Goal: Answer question/provide support: Share knowledge or assist other users

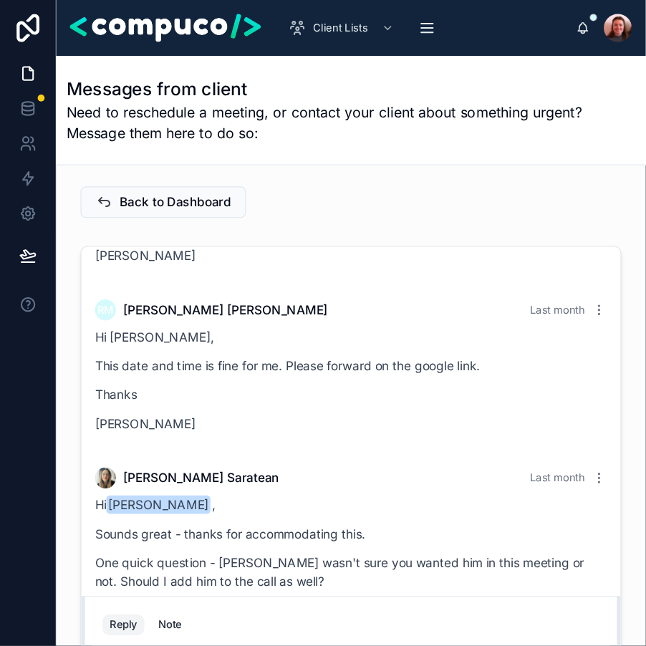
scroll to position [3532, 0]
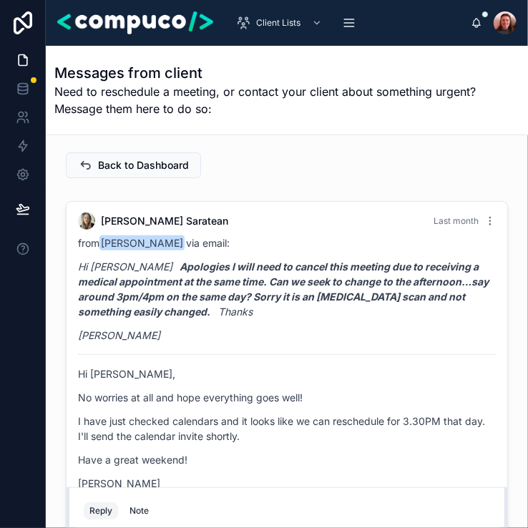
click at [348, 129] on div "Messages from client Need to reschedule a meeting, or contact your client about…" at bounding box center [286, 90] width 465 height 89
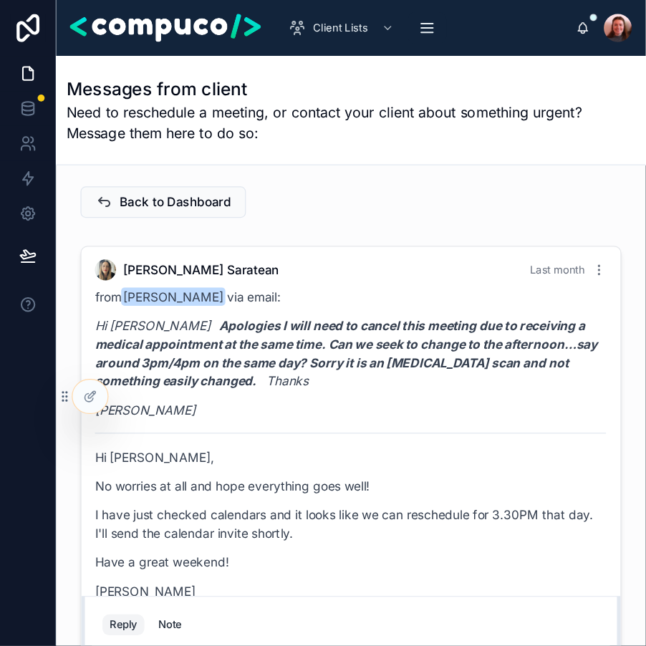
scroll to position [3368, 0]
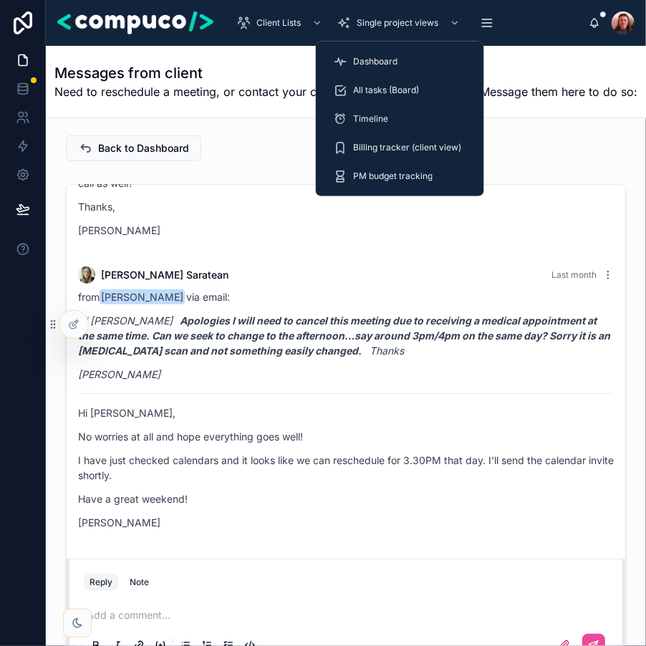
click at [379, 58] on span "Dashboard" at bounding box center [375, 61] width 44 height 11
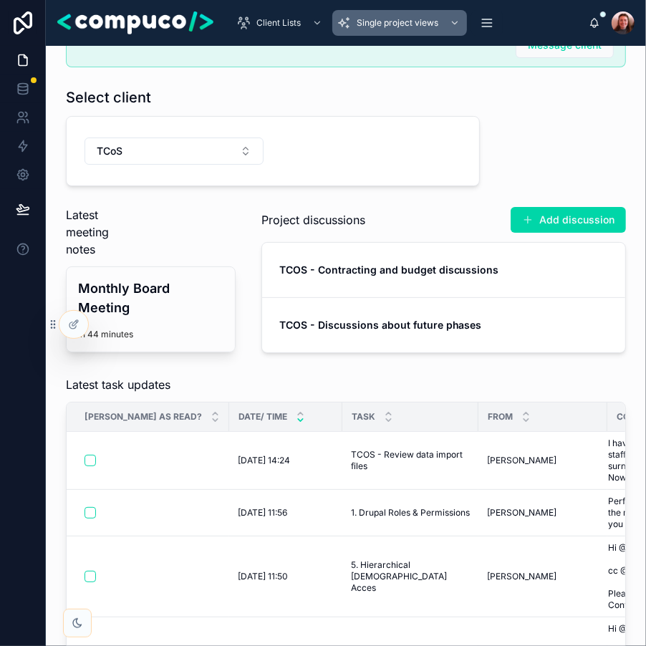
scroll to position [46, 0]
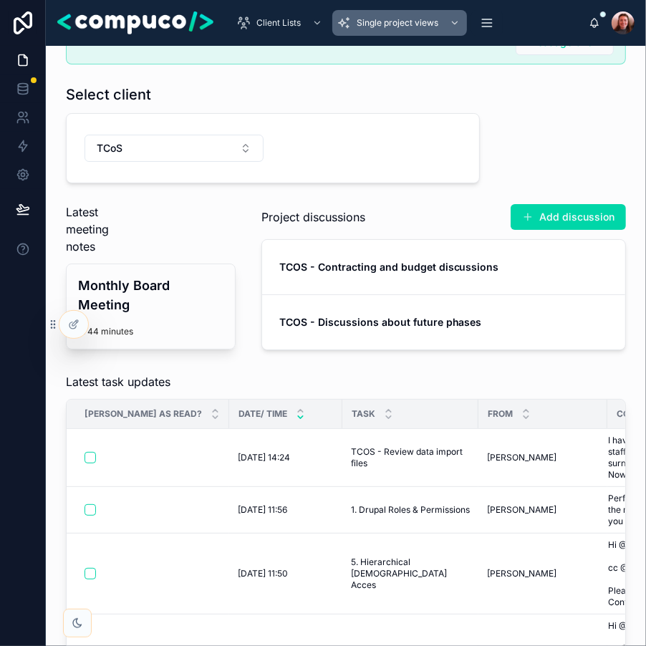
click at [251, 367] on div "Latest task updates Mark as read? Date/ time Task From Comment preview 01/10/20…" at bounding box center [345, 591] width 577 height 449
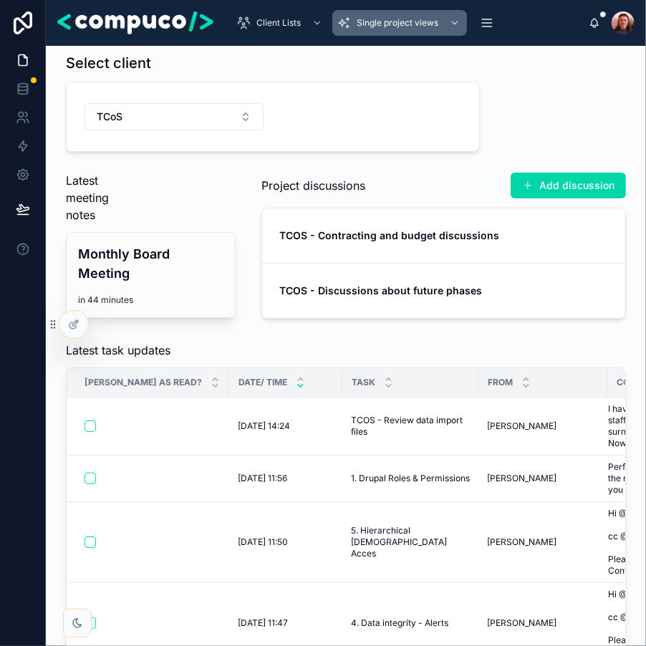
scroll to position [117, 0]
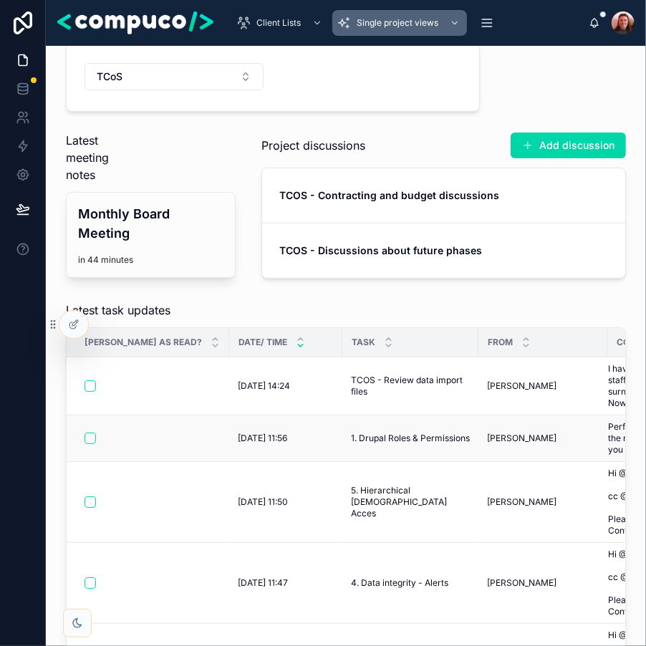
click at [351, 435] on span "1. Drupal Roles & Permissions" at bounding box center [410, 437] width 119 height 11
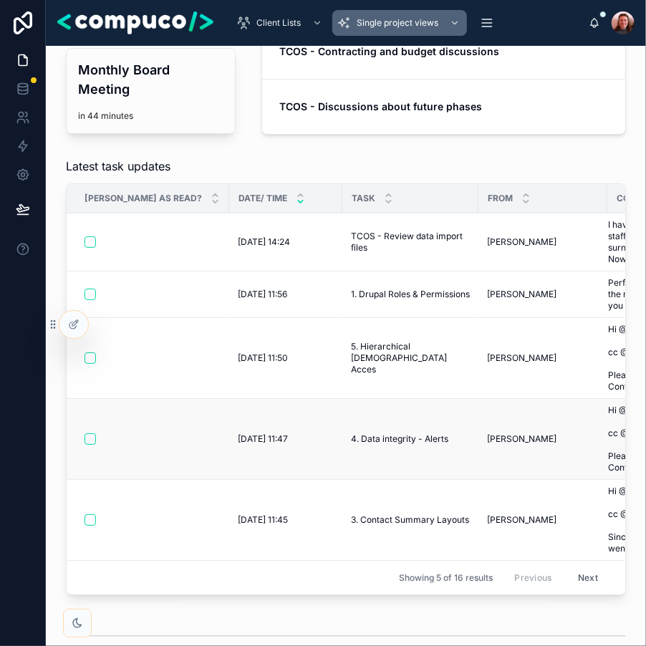
scroll to position [263, 0]
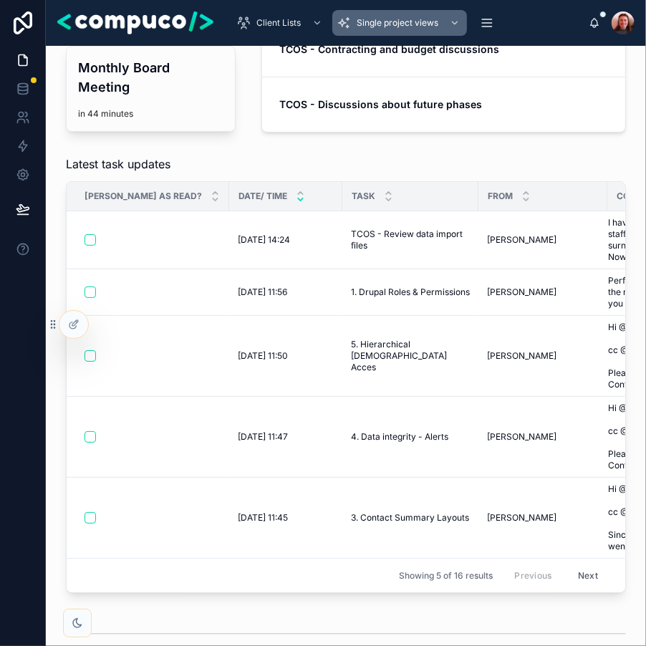
click at [593, 528] on button "Next" at bounding box center [588, 575] width 40 height 22
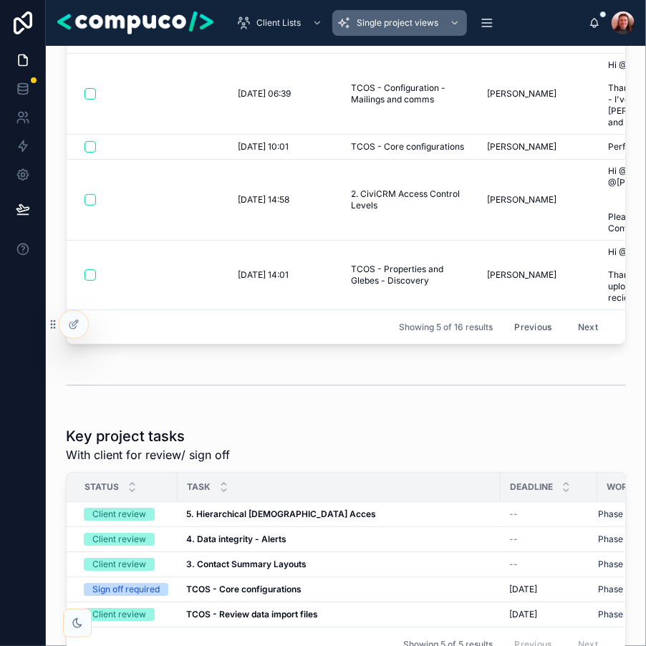
scroll to position [227, 0]
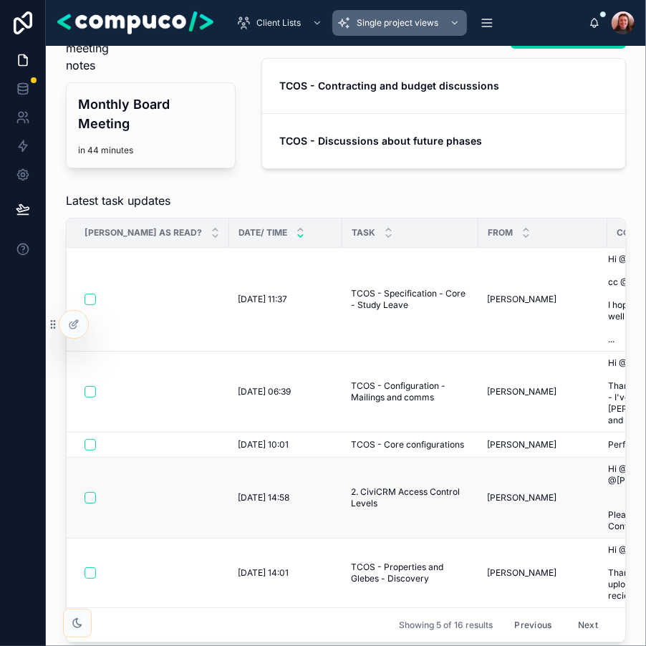
click at [351, 486] on span "2. CiviCRM Access Control Levels" at bounding box center [410, 497] width 119 height 23
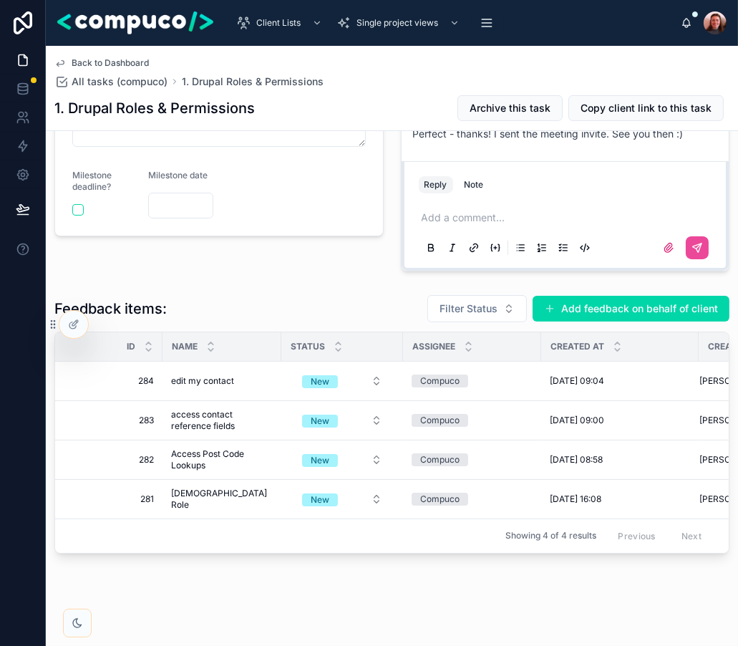
scroll to position [1208, 0]
click at [228, 336] on div "Name" at bounding box center [221, 346] width 117 height 27
click at [215, 376] on span "edit my contact" at bounding box center [202, 380] width 63 height 11
click at [209, 410] on span "access contact reference fields" at bounding box center [222, 420] width 102 height 23
click at [209, 451] on span "Access Post Code Lookups" at bounding box center [222, 459] width 102 height 23
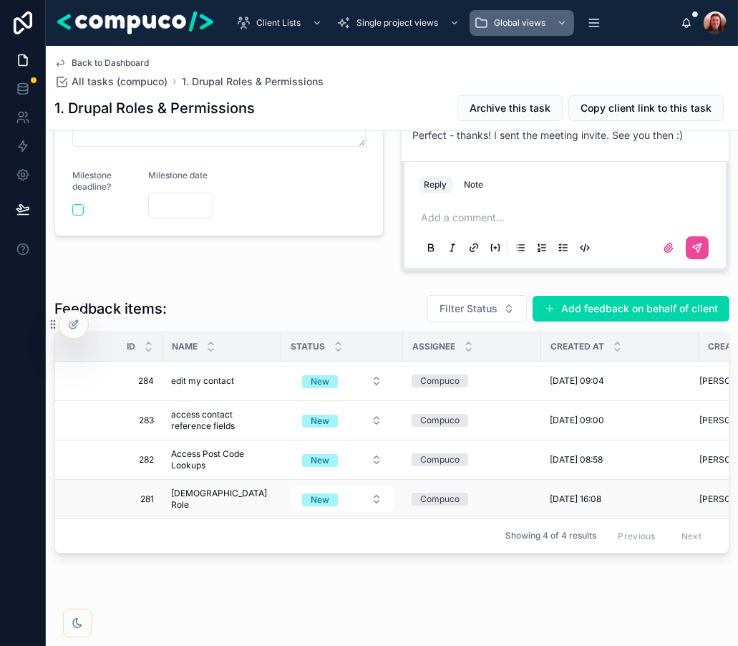
click at [202, 494] on span "Presbytery Role" at bounding box center [222, 498] width 102 height 23
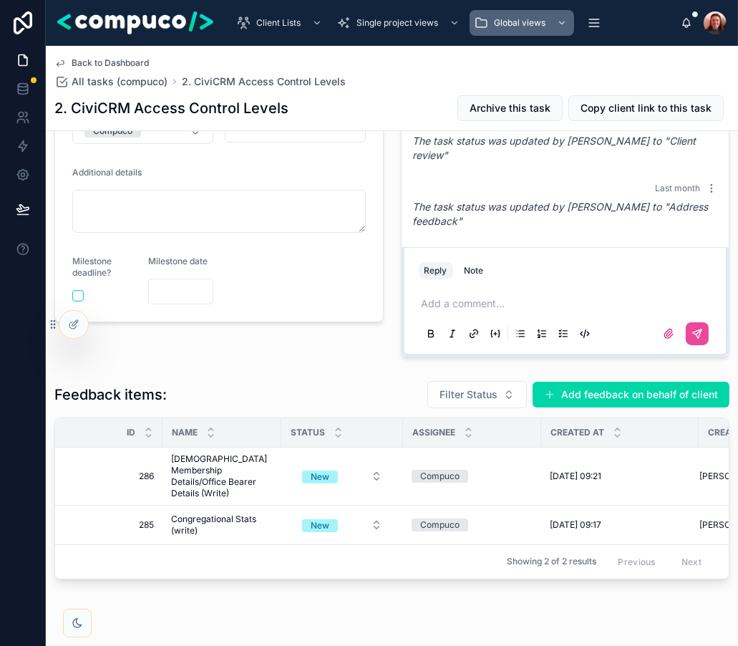
scroll to position [297, 0]
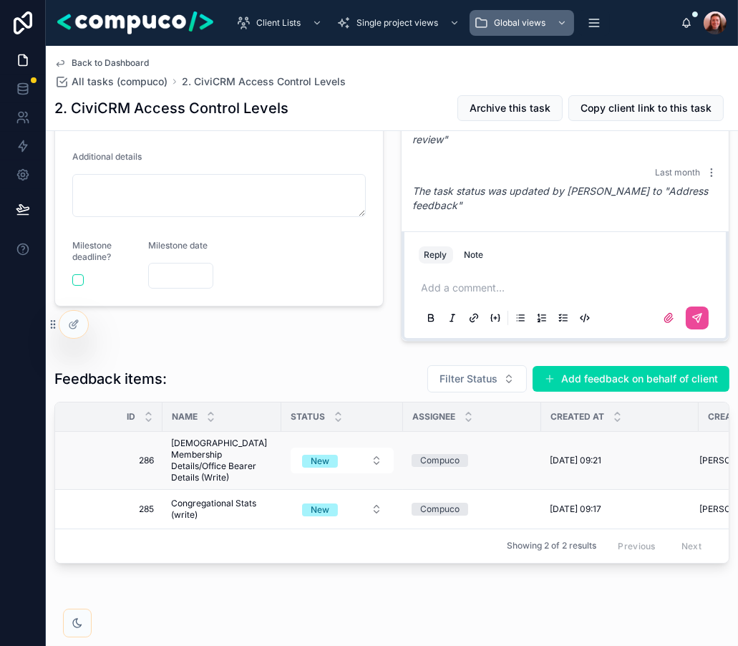
click at [215, 446] on span "Presbytery Membership Details/Office Bearer Details (Write)" at bounding box center [222, 460] width 102 height 46
click at [205, 497] on span "Congregational Stats (write)" at bounding box center [222, 508] width 102 height 23
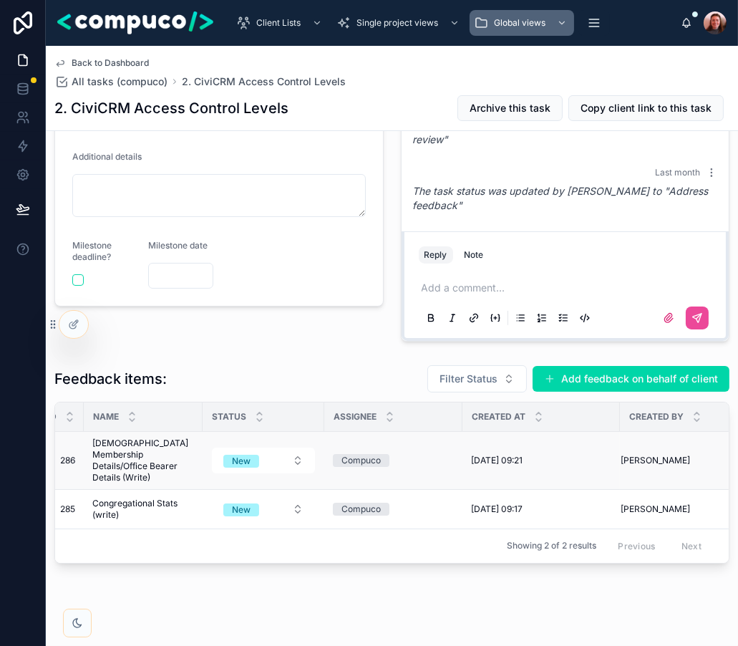
scroll to position [0, 0]
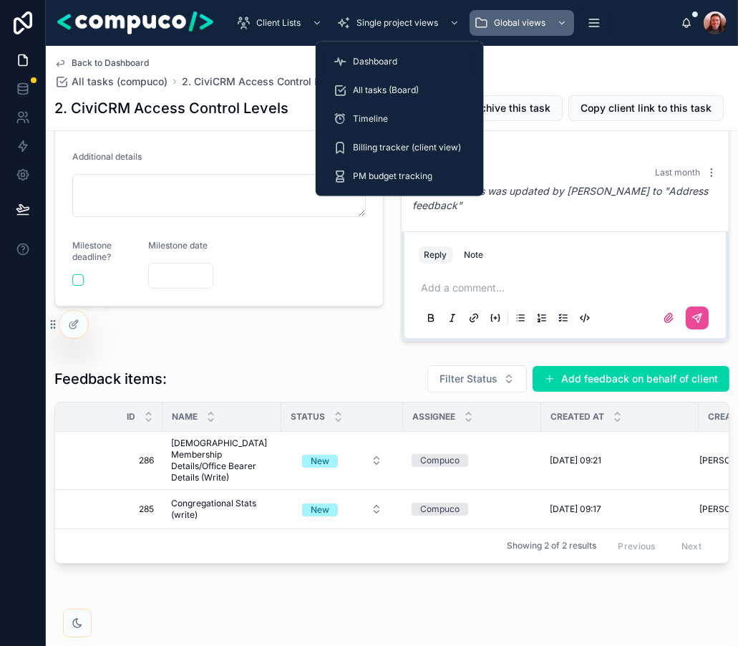
click at [387, 58] on span "Dashboard" at bounding box center [375, 61] width 44 height 11
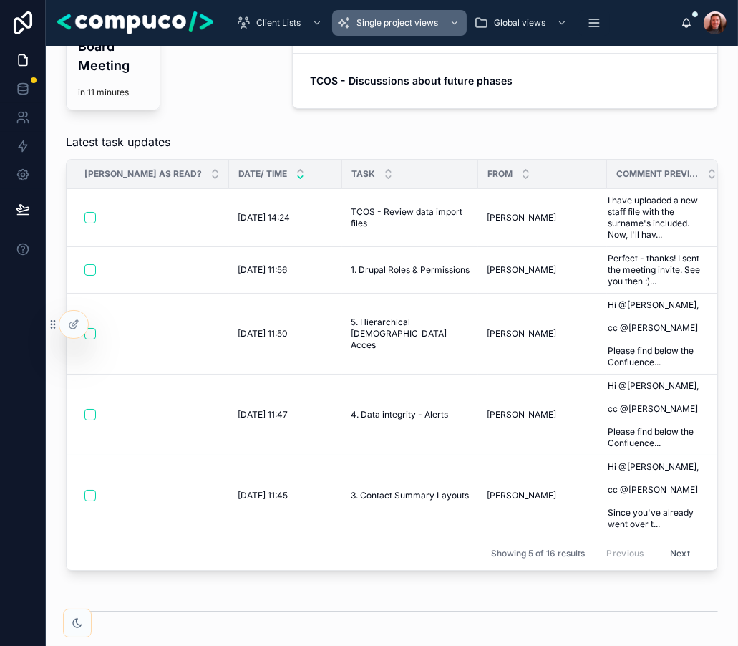
scroll to position [268, 0]
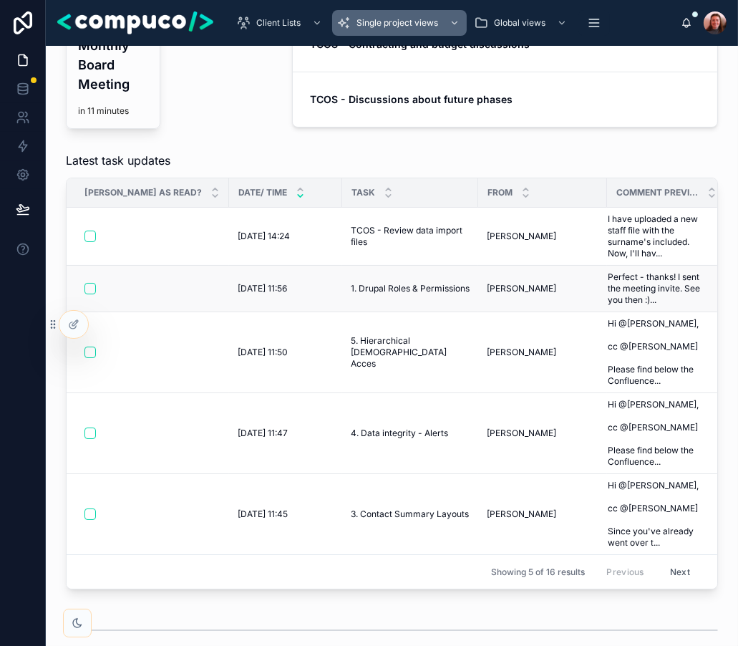
click at [351, 283] on span "1. Drupal Roles & Permissions" at bounding box center [410, 288] width 119 height 11
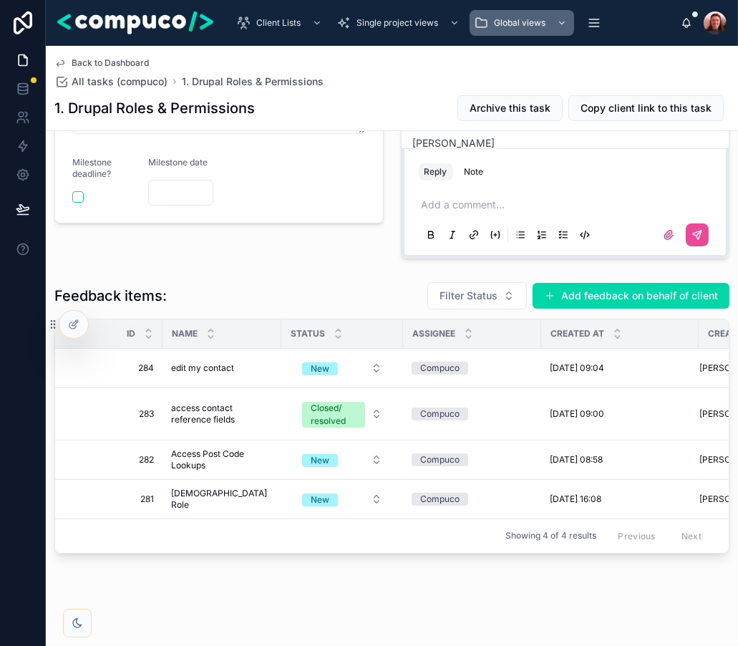
scroll to position [1208, 0]
click at [594, 305] on button "Add feedback on behalf of client" at bounding box center [631, 296] width 197 height 26
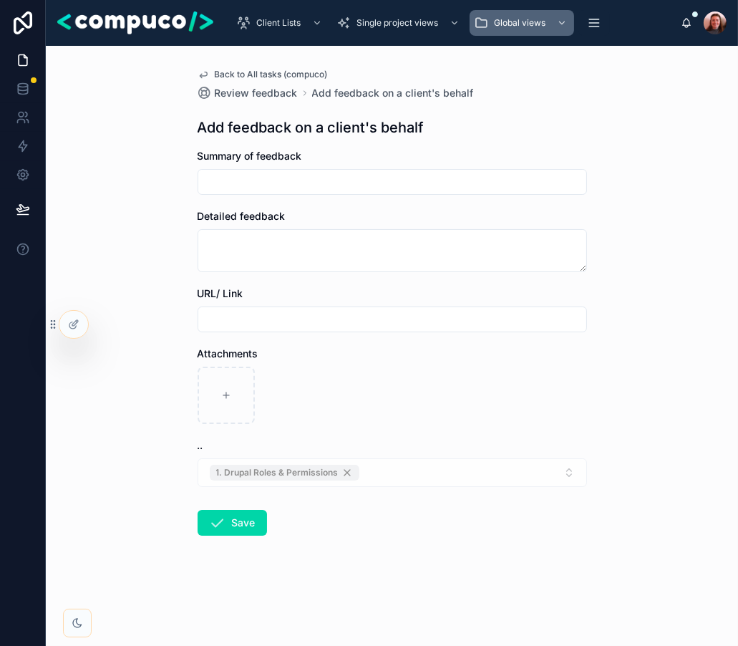
click at [269, 191] on input "text" at bounding box center [392, 182] width 388 height 20
type input "**********"
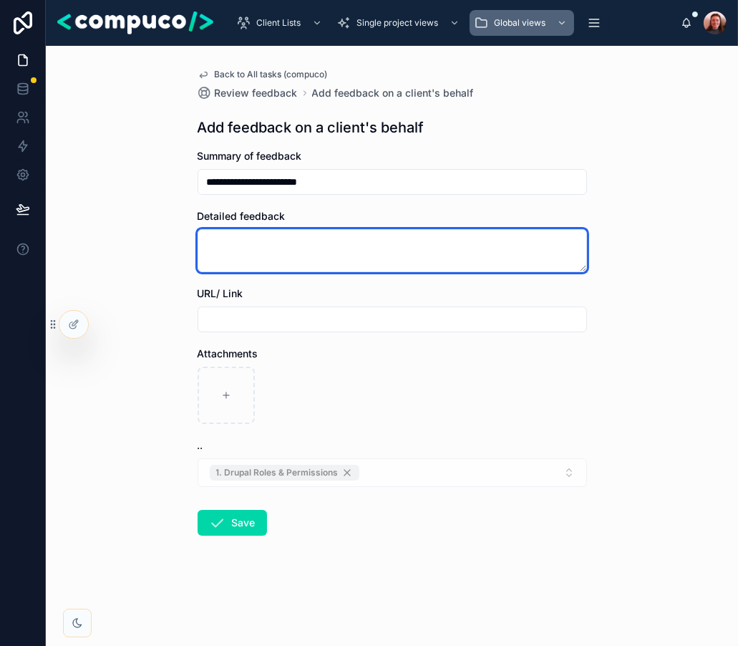
click at [258, 252] on textarea at bounding box center [392, 250] width 389 height 43
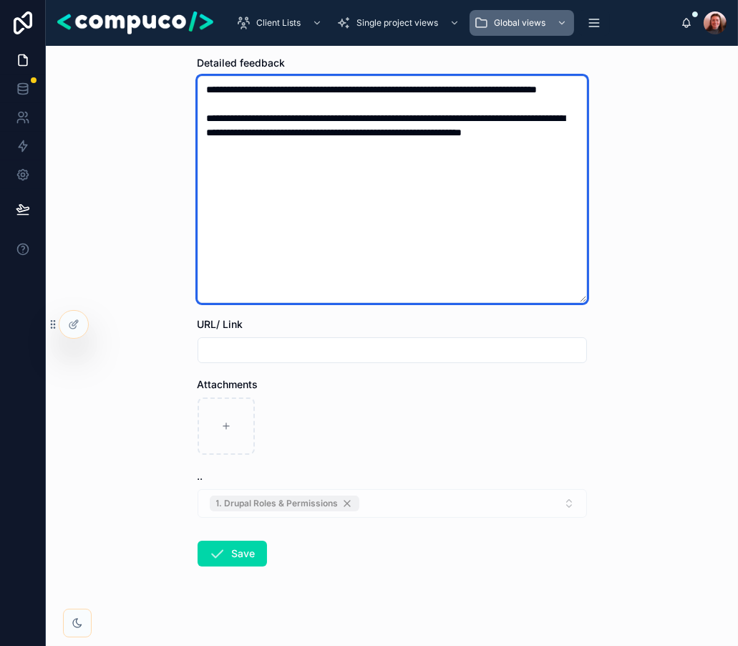
scroll to position [163, 0]
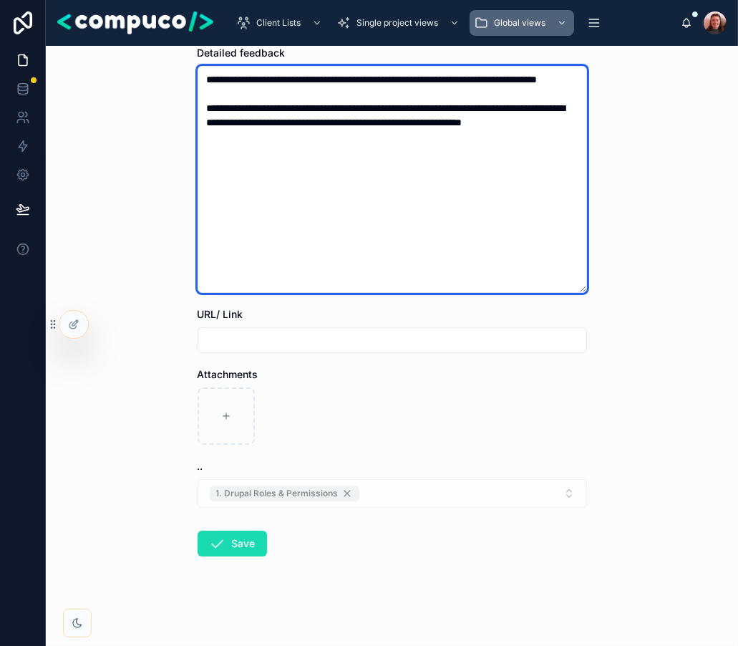
type textarea "**********"
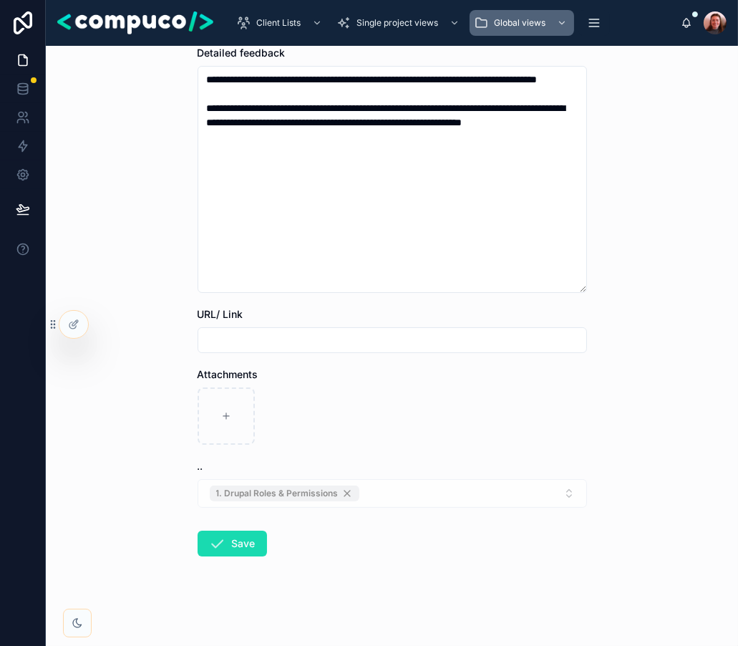
click at [228, 545] on button "Save" at bounding box center [232, 543] width 69 height 26
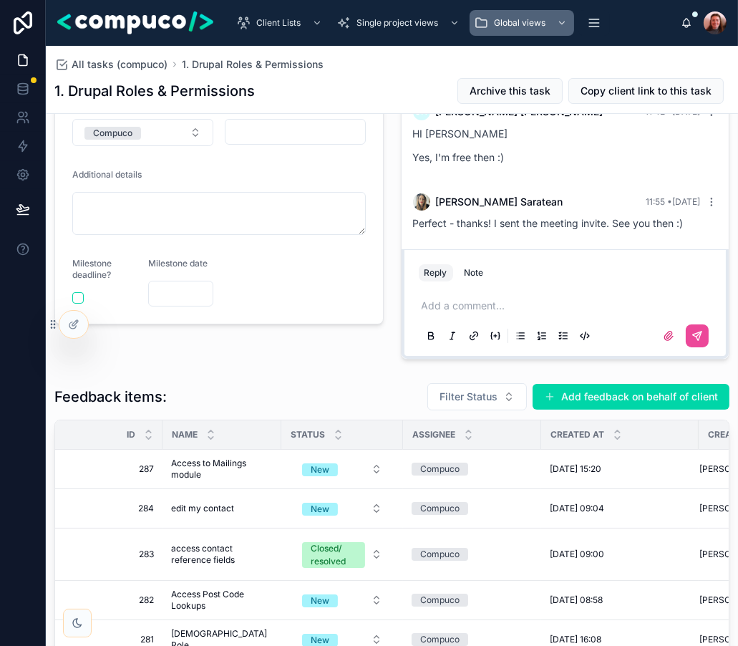
scroll to position [266, 0]
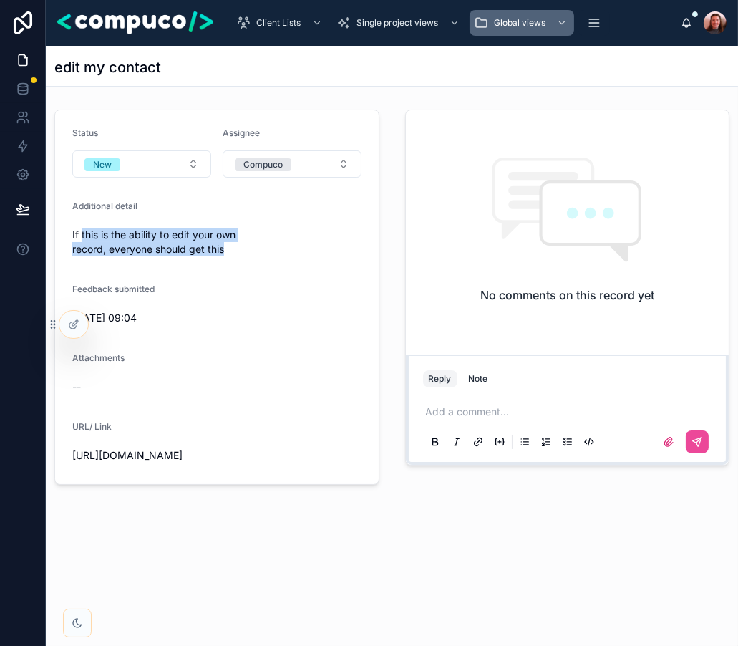
drag, startPoint x: 227, startPoint y: 251, endPoint x: 80, endPoint y: 229, distance: 148.4
click at [80, 231] on span "If this is the ability to edit your own record, everyone should get this" at bounding box center [216, 242] width 289 height 29
click at [80, 229] on span "If this is the ability to edit your own record, everyone should get this" at bounding box center [216, 242] width 289 height 29
drag, startPoint x: 236, startPoint y: 248, endPoint x: 68, endPoint y: 232, distance: 168.9
click at [68, 232] on form "Status New Assignee Compuco Additional detail If this is the ability to edit yo…" at bounding box center [217, 297] width 324 height 374
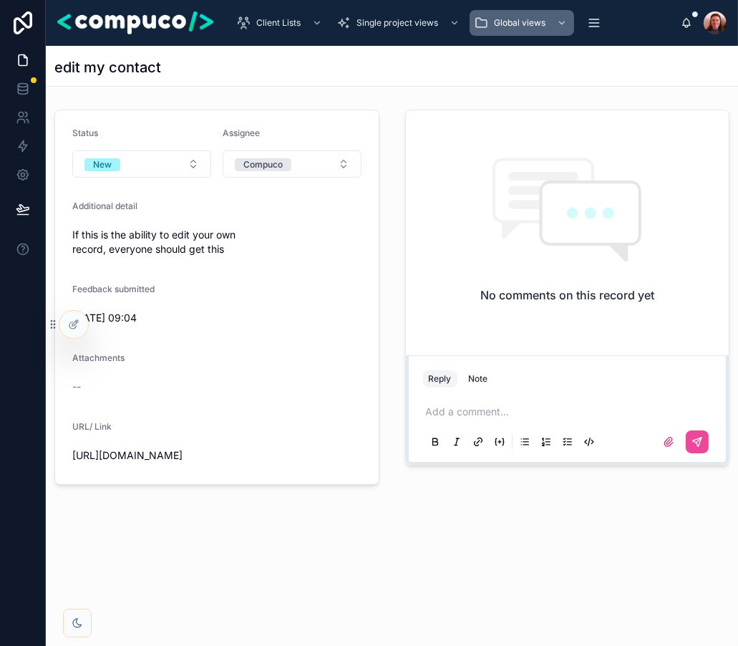
click at [511, 399] on div "Add a comment..." at bounding box center [567, 426] width 289 height 60
click at [504, 406] on p at bounding box center [570, 411] width 289 height 14
click at [581, 411] on span "**********" at bounding box center [503, 412] width 155 height 10
click at [646, 411] on p "**********" at bounding box center [570, 411] width 289 height 14
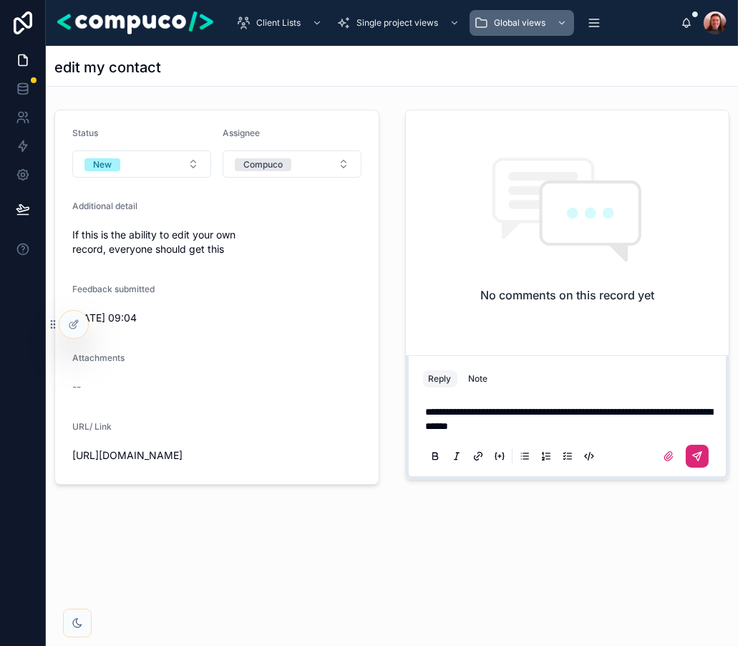
click at [696, 462] on button at bounding box center [697, 455] width 23 height 23
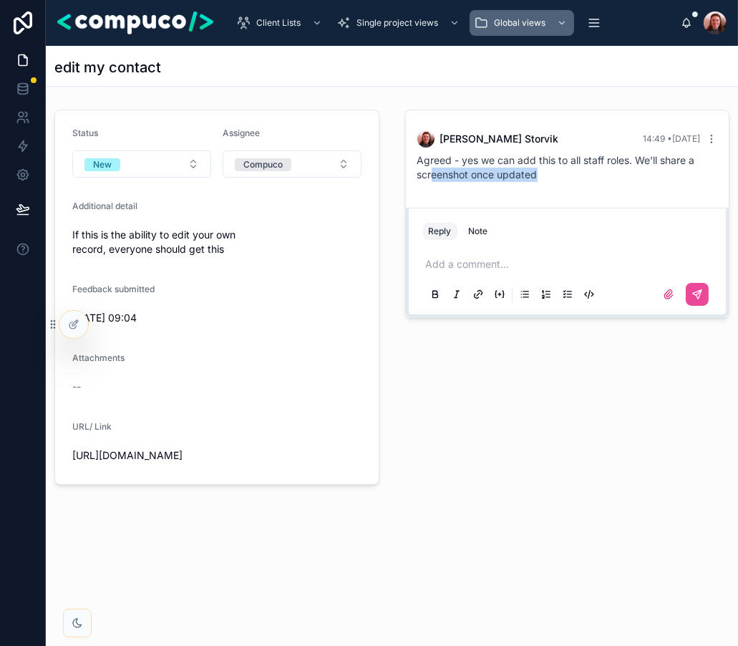
drag, startPoint x: 551, startPoint y: 177, endPoint x: 428, endPoint y: 167, distance: 123.5
click at [429, 167] on div "Agreed - yes we can add this to all staff roles. We'll share a screenshot once …" at bounding box center [567, 167] width 301 height 29
drag, startPoint x: 418, startPoint y: 160, endPoint x: 540, endPoint y: 170, distance: 122.8
click at [540, 170] on div "Agreed - yes we can add this to all staff roles. We'll share a screenshot once …" at bounding box center [567, 167] width 301 height 29
click at [558, 176] on div "Agreed - yes we can add this to all staff roles. We'll share a screenshot once …" at bounding box center [567, 167] width 301 height 29
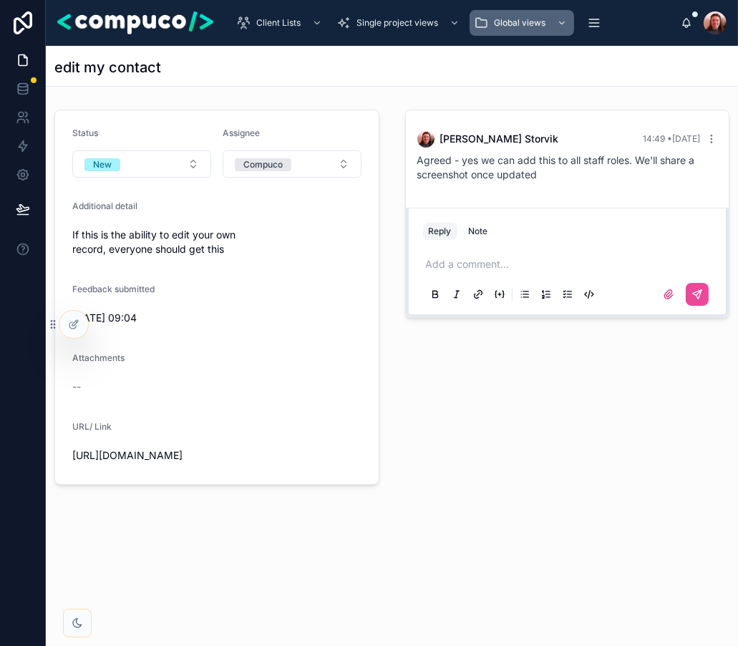
click at [384, 159] on div "Status New Assignee Compuco Additional detail If this is the ability to edit yo…" at bounding box center [217, 297] width 342 height 387
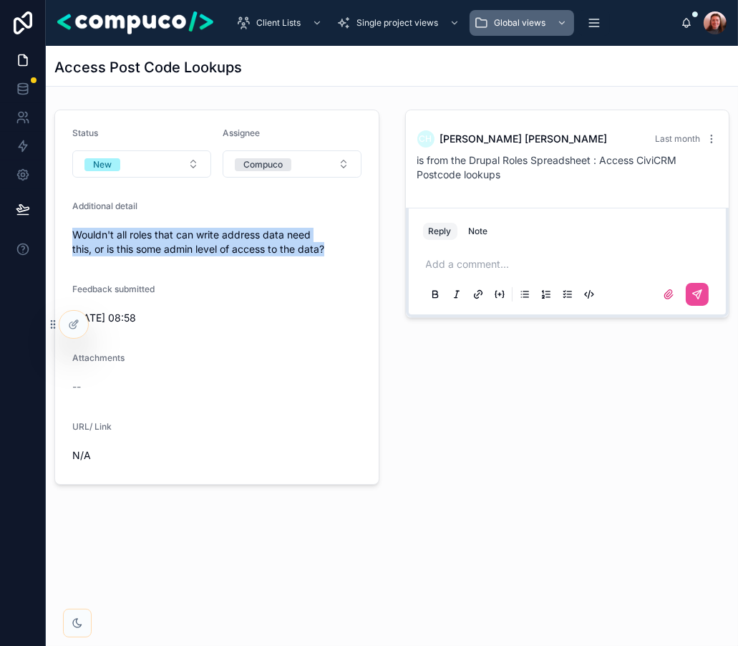
drag, startPoint x: 69, startPoint y: 234, endPoint x: 326, endPoint y: 246, distance: 257.2
click at [326, 246] on form "Status New Assignee Compuco Additional detail Wouldn't all roles that can write…" at bounding box center [217, 297] width 324 height 374
click at [339, 242] on span "Wouldn't all roles that can write address data need this, or is this some admin…" at bounding box center [216, 242] width 289 height 29
drag, startPoint x: 339, startPoint y: 242, endPoint x: 89, endPoint y: 238, distance: 249.1
click at [89, 238] on span "Wouldn't all roles that can write address data need this, or is this some admin…" at bounding box center [216, 242] width 289 height 29
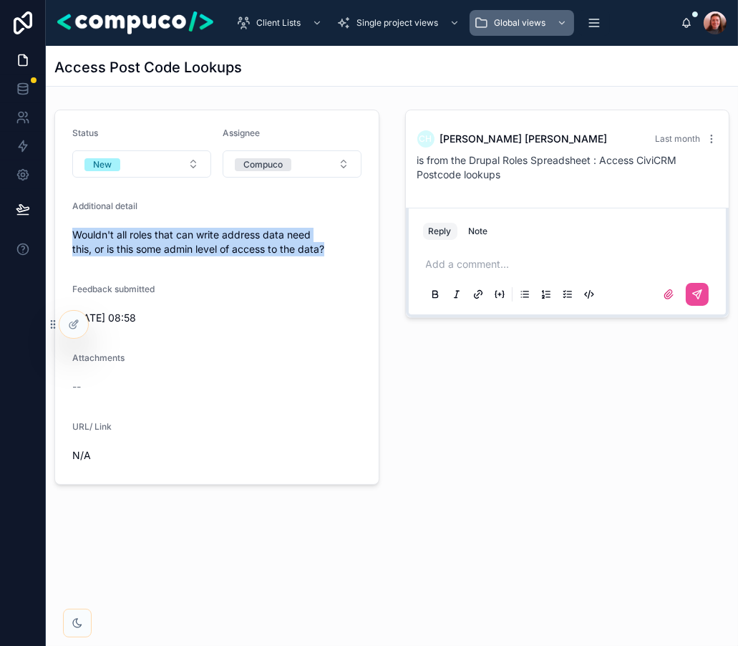
click at [77, 243] on span "Wouldn't all roles that can write address data need this, or is this some admin…" at bounding box center [216, 242] width 289 height 29
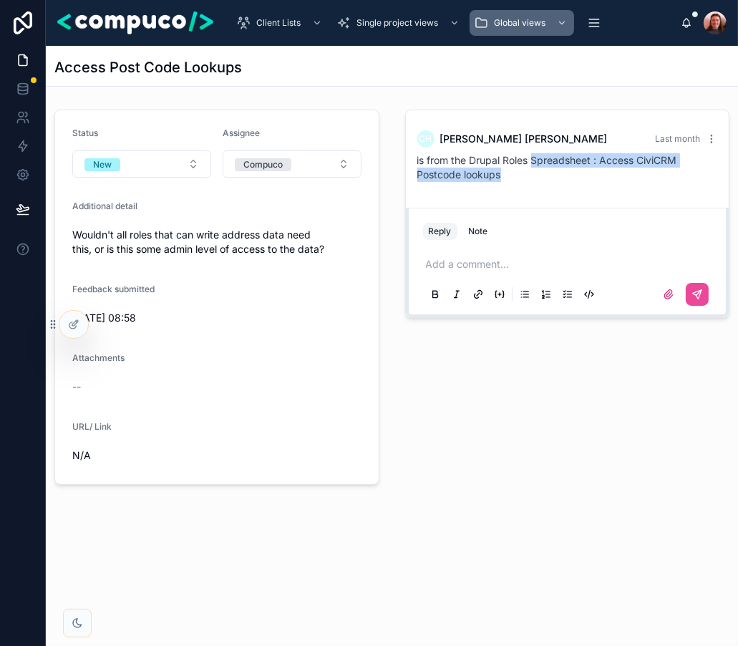
drag, startPoint x: 521, startPoint y: 170, endPoint x: 533, endPoint y: 162, distance: 14.3
click at [533, 162] on div "is from the Drupal Roles Spreadsheet : Access CiviCRM Postcode lookups" at bounding box center [567, 167] width 301 height 29
click at [518, 176] on div "is from the Drupal Roles Spreadsheet : Access CiviCRM Postcode lookups" at bounding box center [567, 167] width 301 height 29
drag, startPoint x: 518, startPoint y: 176, endPoint x: 535, endPoint y: 159, distance: 23.8
click at [535, 159] on div "is from the Drupal Roles Spreadsheet : Access CiviCRM Postcode lookups" at bounding box center [567, 167] width 301 height 29
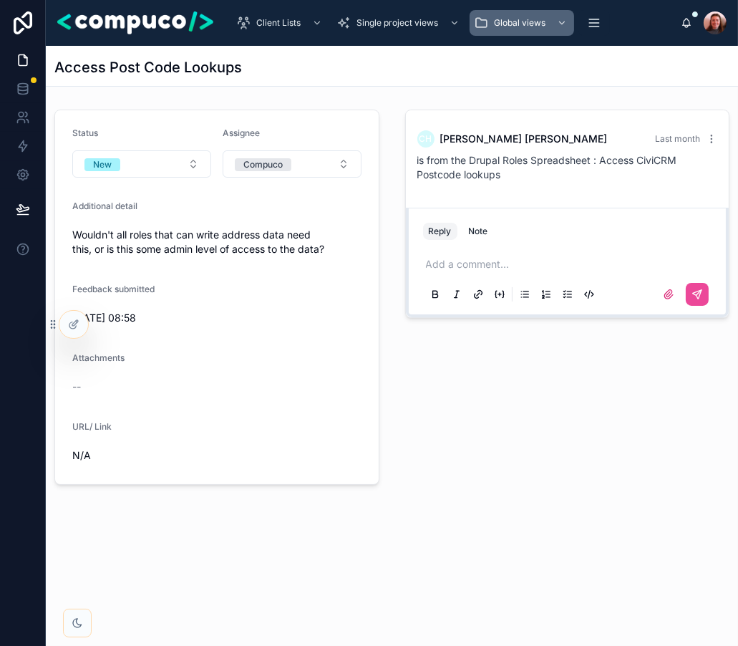
click at [482, 264] on p at bounding box center [570, 264] width 289 height 14
click at [694, 300] on icon at bounding box center [696, 293] width 11 height 11
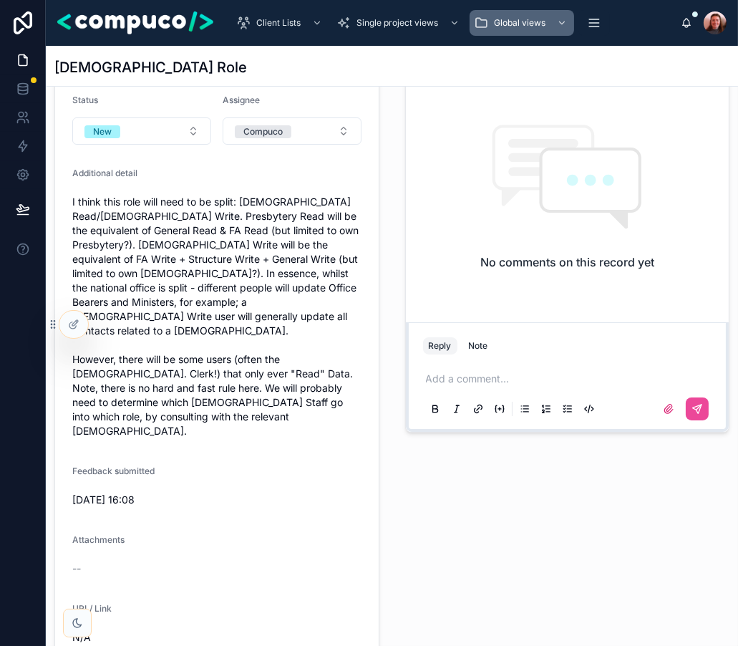
scroll to position [31, 0]
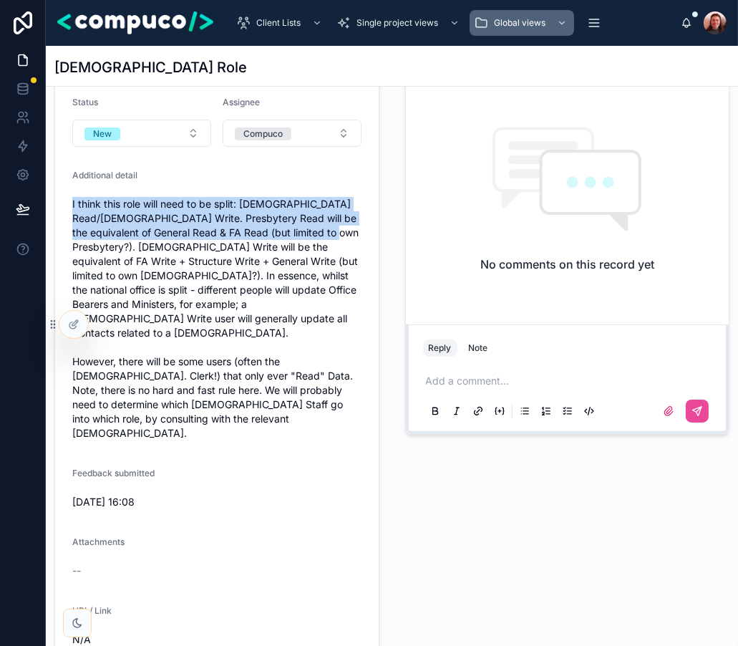
drag, startPoint x: 72, startPoint y: 204, endPoint x: 133, endPoint y: 245, distance: 73.8
click at [133, 245] on span "I think this role will need to be split: [DEMOGRAPHIC_DATA] Read/[DEMOGRAPHIC_D…" at bounding box center [216, 318] width 289 height 243
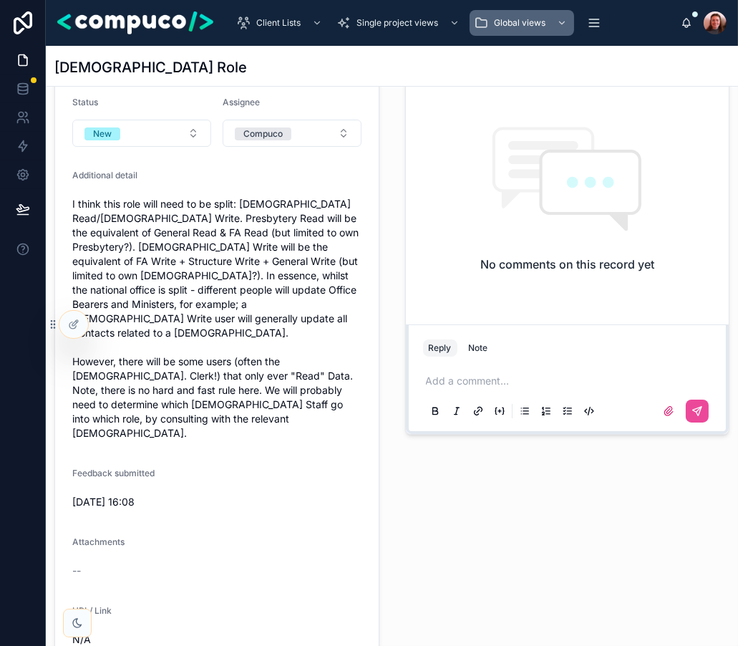
click at [142, 255] on span "I think this role will need to be split: [DEMOGRAPHIC_DATA] Read/[DEMOGRAPHIC_D…" at bounding box center [216, 318] width 289 height 243
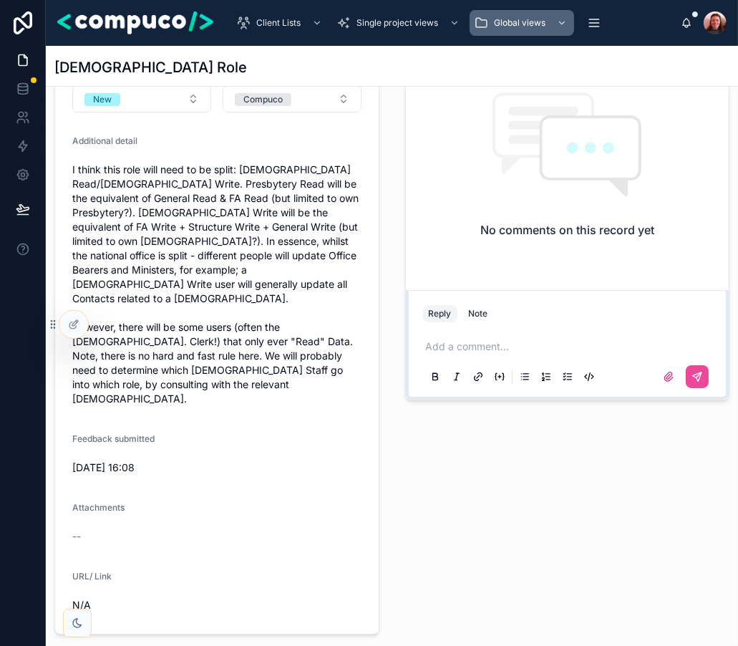
scroll to position [67, 0]
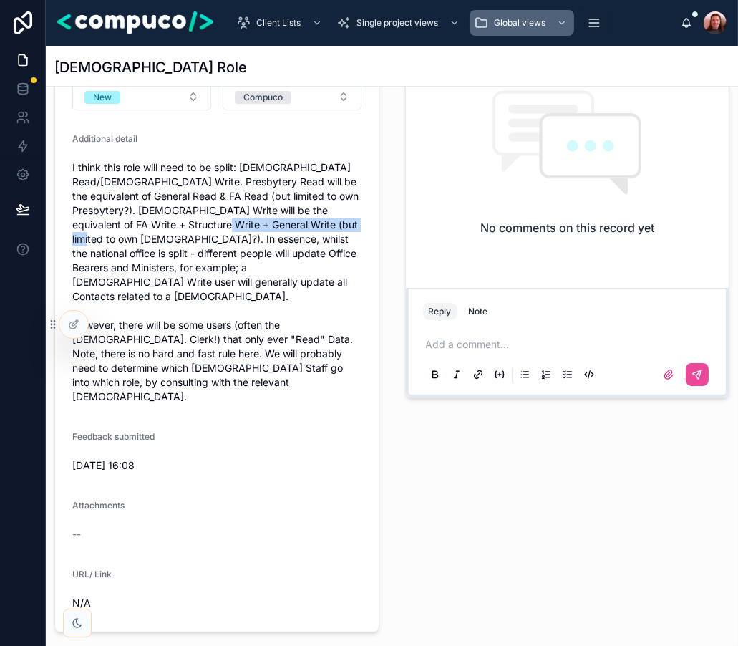
drag, startPoint x: 263, startPoint y: 224, endPoint x: 136, endPoint y: 241, distance: 127.8
click at [136, 241] on span "I think this role will need to be split: [DEMOGRAPHIC_DATA] Read/[DEMOGRAPHIC_D…" at bounding box center [216, 281] width 289 height 243
drag, startPoint x: 136, startPoint y: 241, endPoint x: 213, endPoint y: 259, distance: 79.3
click at [213, 259] on span "I think this role will need to be split: [DEMOGRAPHIC_DATA] Read/[DEMOGRAPHIC_D…" at bounding box center [216, 281] width 289 height 243
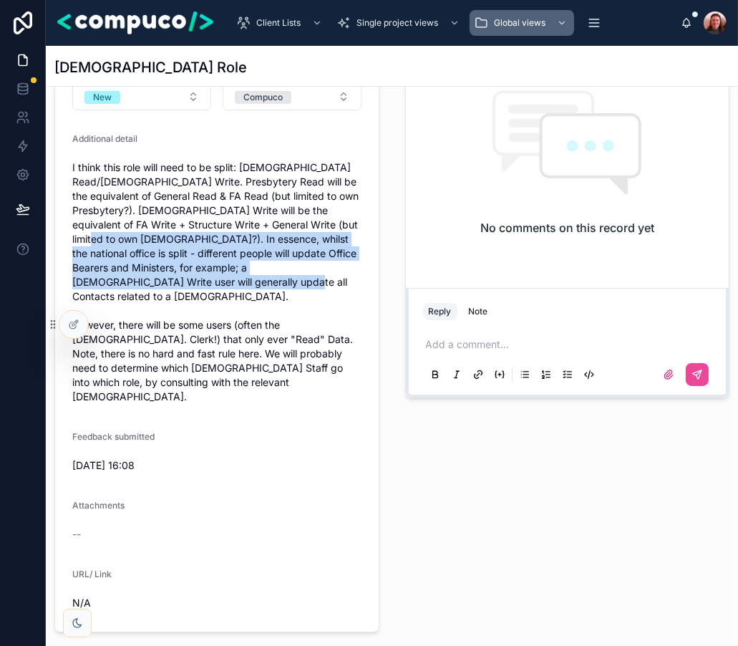
drag, startPoint x: 235, startPoint y: 278, endPoint x: 137, endPoint y: 234, distance: 107.6
click at [137, 234] on span "I think this role will need to be split: [DEMOGRAPHIC_DATA] Read/[DEMOGRAPHIC_D…" at bounding box center [216, 281] width 289 height 243
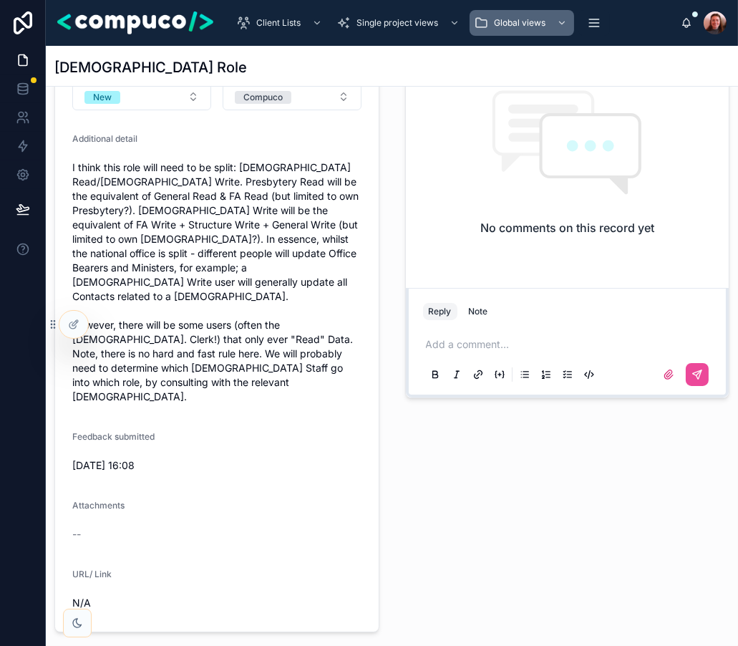
click at [251, 298] on span "I think this role will need to be split: [DEMOGRAPHIC_DATA] Read/[DEMOGRAPHIC_D…" at bounding box center [216, 281] width 289 height 243
click at [248, 286] on span "I think this role will need to be split: [DEMOGRAPHIC_DATA] Read/[DEMOGRAPHIC_D…" at bounding box center [216, 281] width 289 height 243
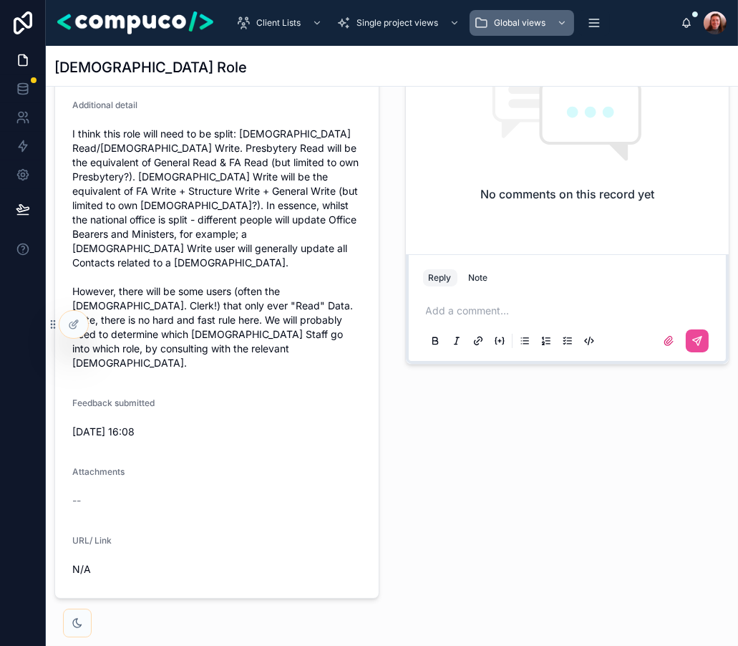
scroll to position [120, 0]
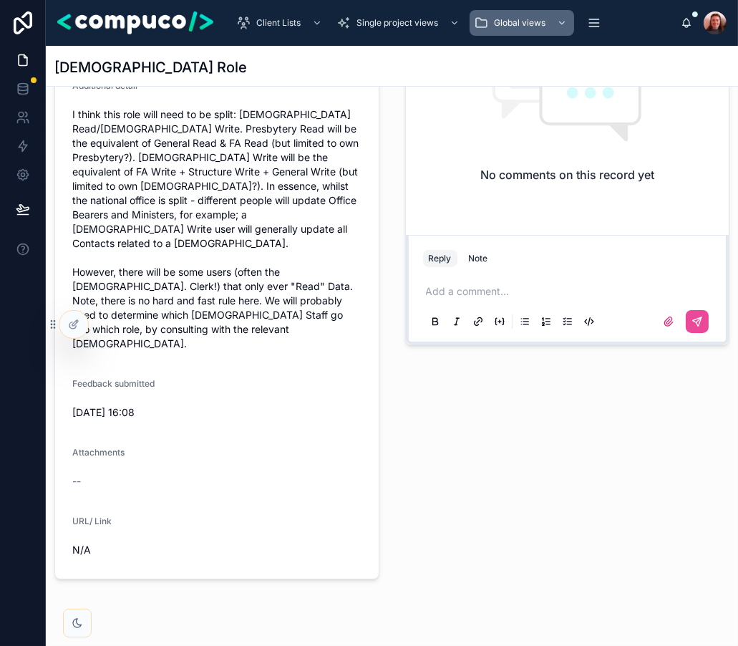
click at [466, 293] on p at bounding box center [570, 291] width 289 height 14
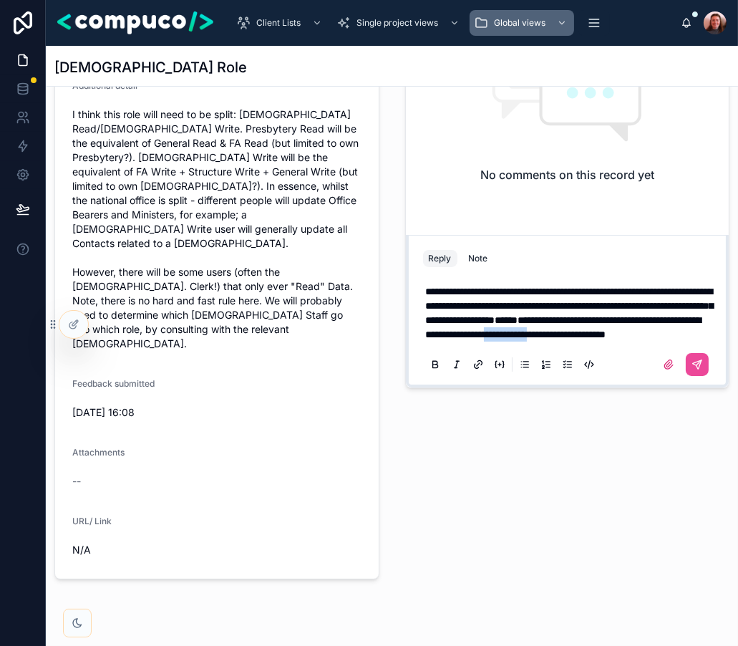
drag, startPoint x: 477, startPoint y: 348, endPoint x: 538, endPoint y: 346, distance: 60.9
click at [538, 339] on span "**********" at bounding box center [564, 327] width 276 height 24
click at [561, 339] on span "**********" at bounding box center [564, 327] width 276 height 24
click at [598, 339] on span "**********" at bounding box center [564, 327] width 276 height 24
click at [648, 341] on p "**********" at bounding box center [570, 312] width 289 height 57
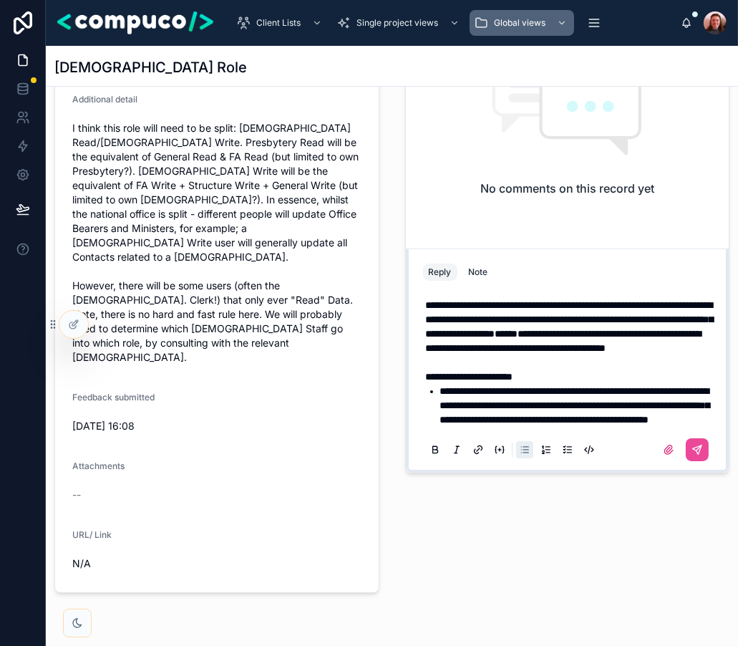
scroll to position [92, 0]
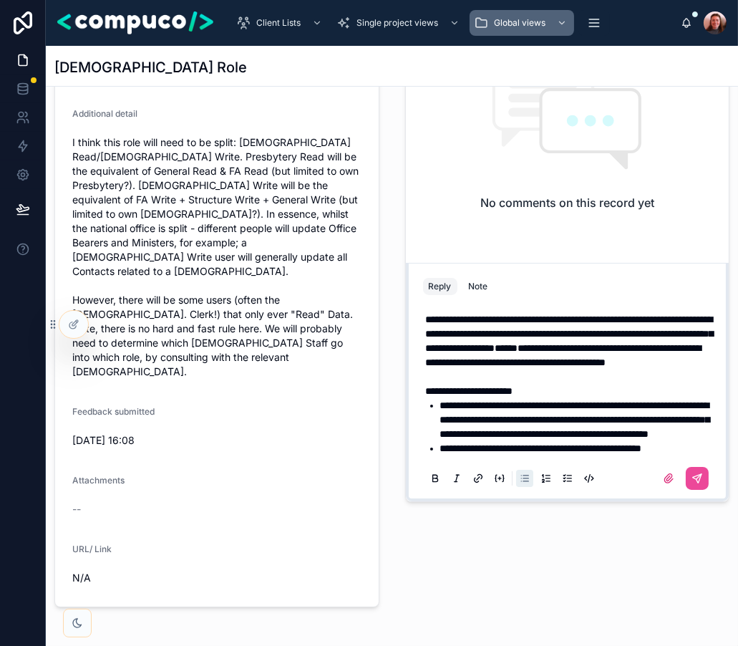
click at [642, 448] on span "**********" at bounding box center [541, 448] width 202 height 10
click at [701, 449] on li "**********" at bounding box center [577, 448] width 275 height 14
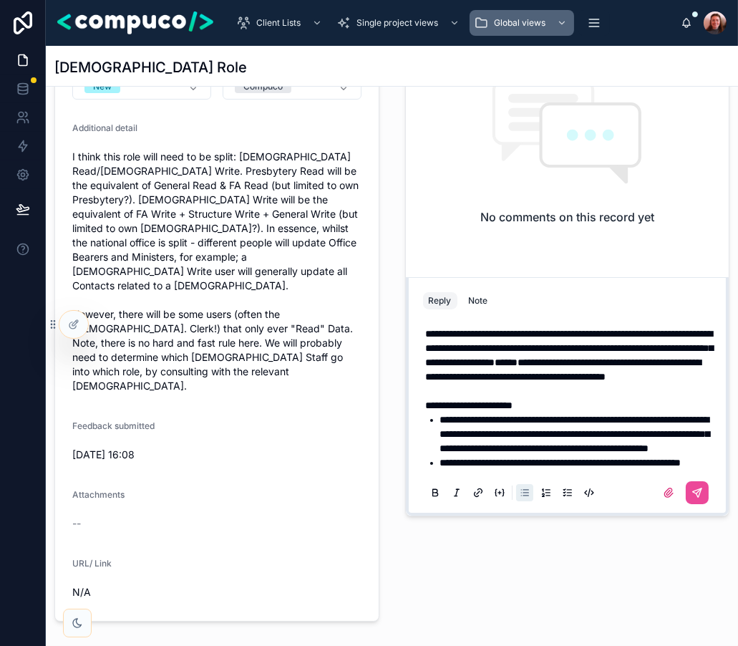
click at [559, 466] on li "**********" at bounding box center [577, 462] width 275 height 14
click at [548, 398] on p "**********" at bounding box center [570, 405] width 289 height 14
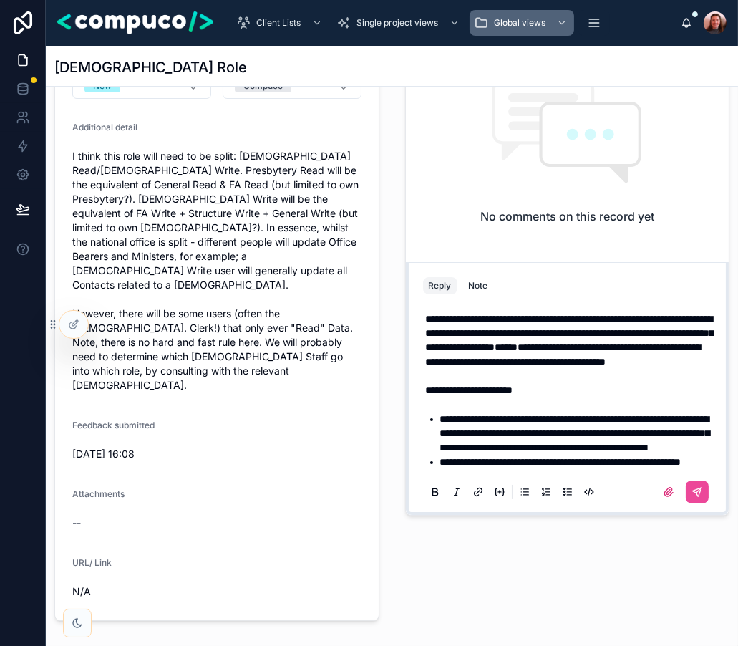
scroll to position [82, 0]
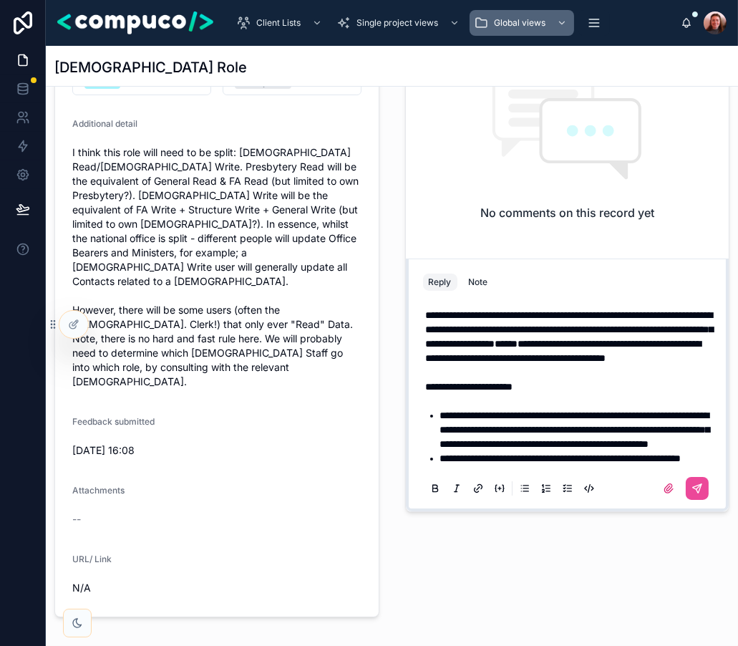
click at [525, 457] on li "**********" at bounding box center [577, 458] width 275 height 14
click at [495, 457] on li "**********" at bounding box center [577, 458] width 275 height 14
click at [563, 339] on span "**********" at bounding box center [564, 351] width 276 height 24
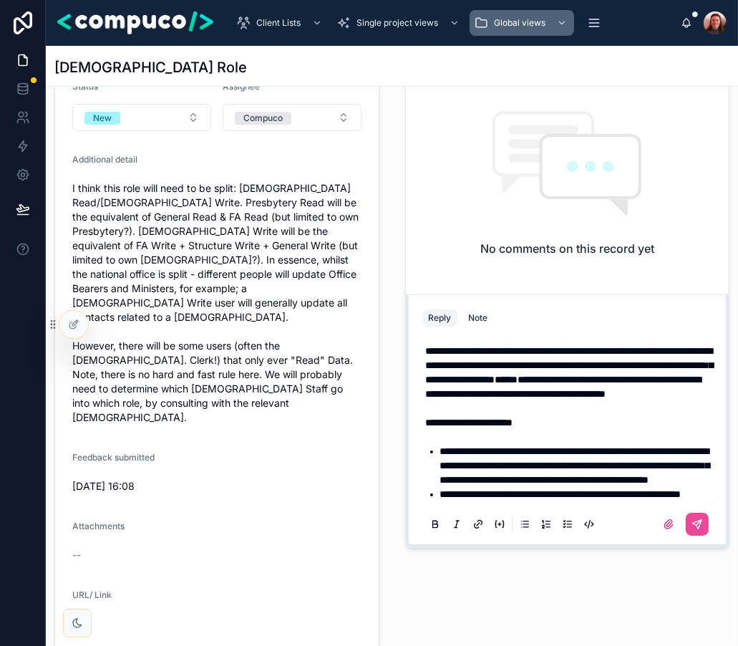
scroll to position [44, 0]
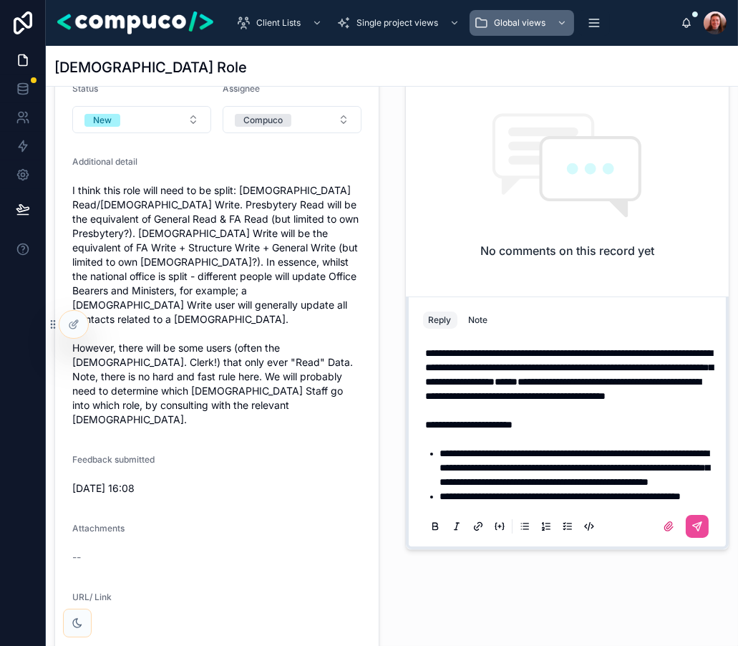
click at [430, 348] on span "**********" at bounding box center [570, 367] width 288 height 39
click at [514, 495] on li "**********" at bounding box center [577, 496] width 275 height 14
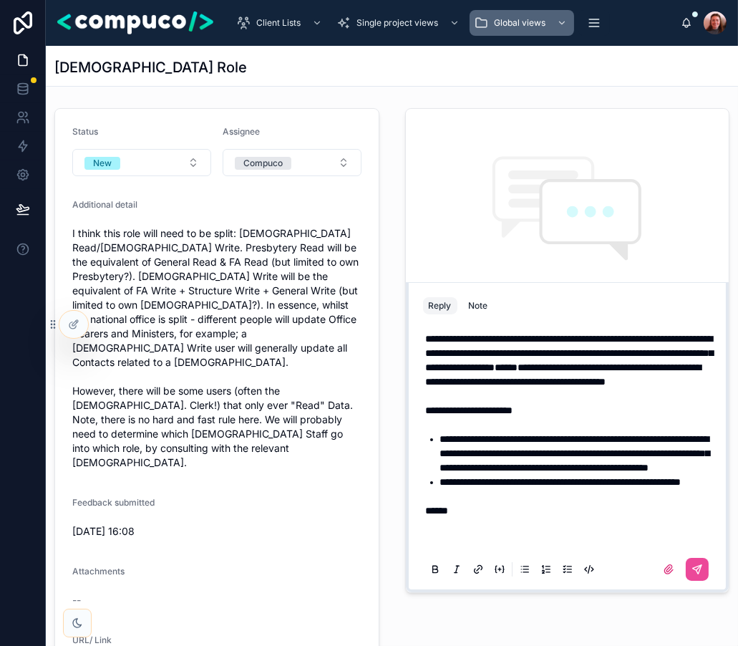
scroll to position [0, 0]
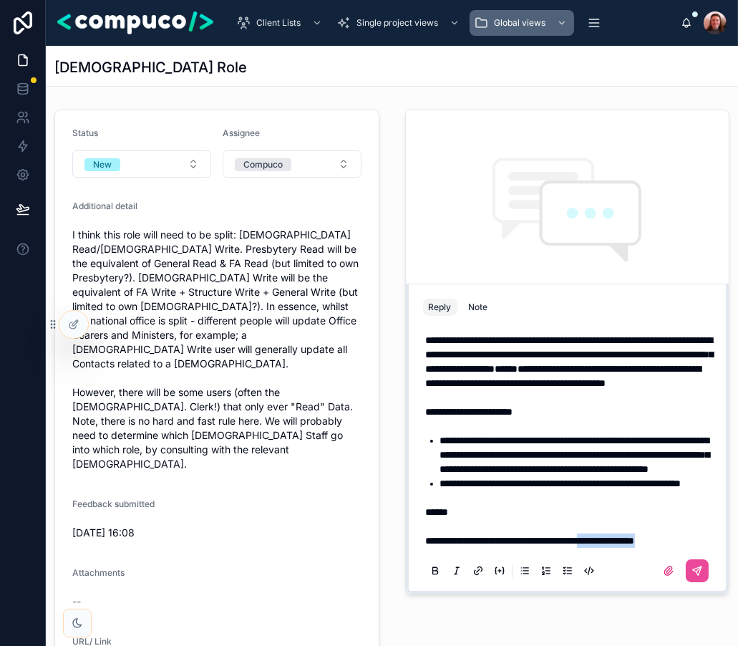
click at [631, 537] on span "**********" at bounding box center [530, 540] width 209 height 10
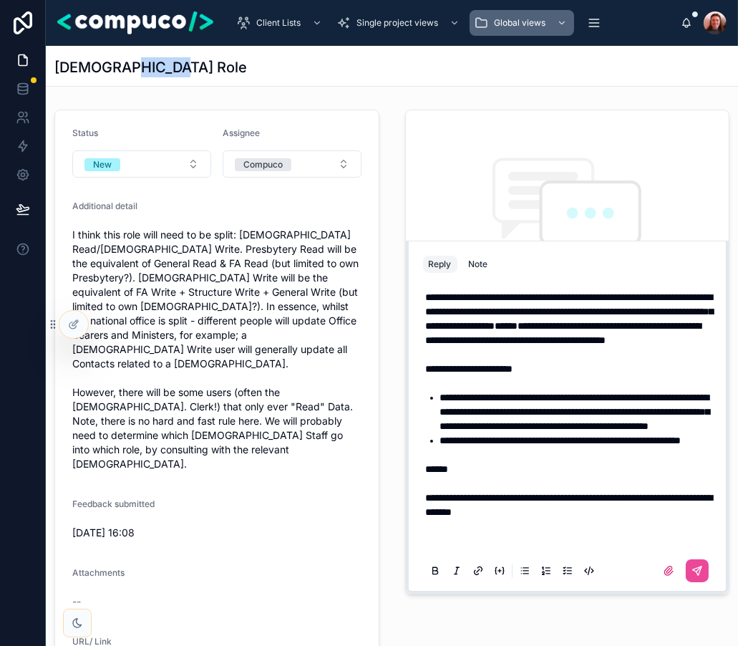
drag, startPoint x: 174, startPoint y: 73, endPoint x: 117, endPoint y: 73, distance: 56.5
click at [117, 73] on div "[DEMOGRAPHIC_DATA] Role" at bounding box center [391, 67] width 675 height 20
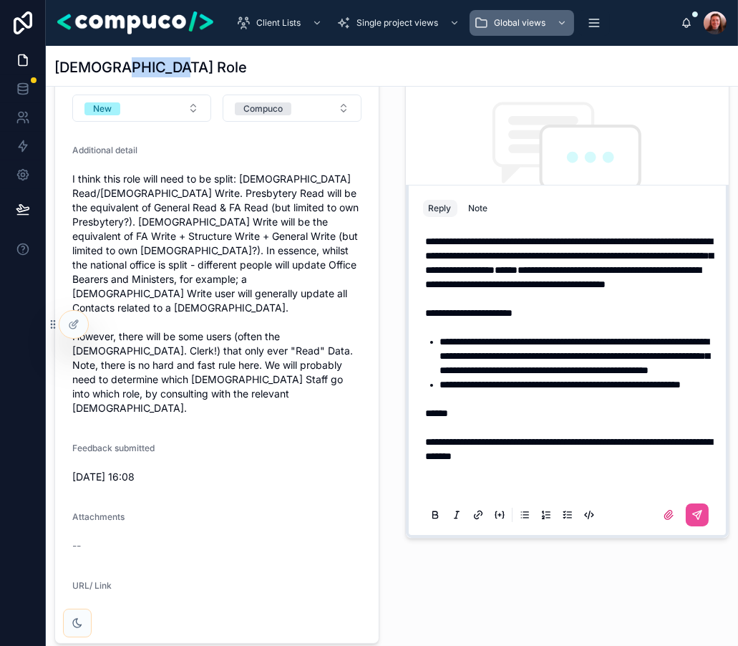
scroll to position [76, 0]
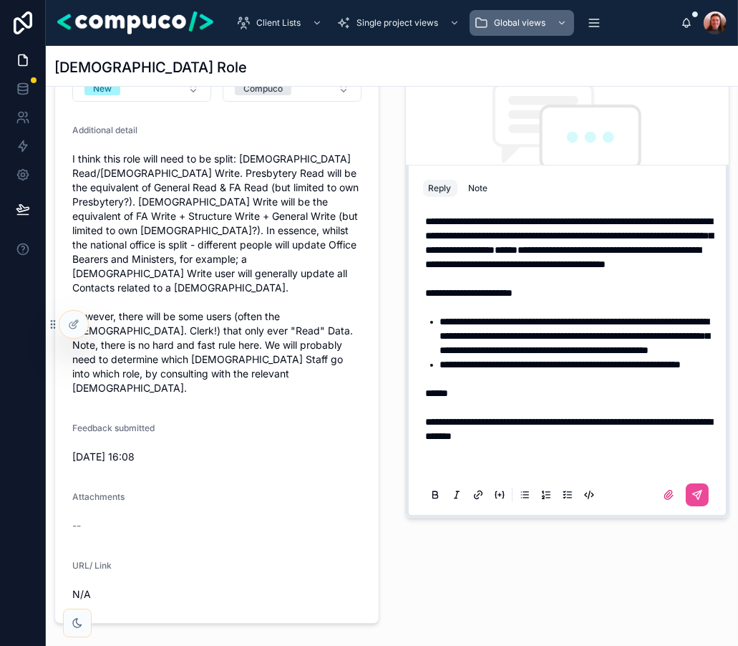
click at [559, 443] on p "**********" at bounding box center [570, 428] width 289 height 29
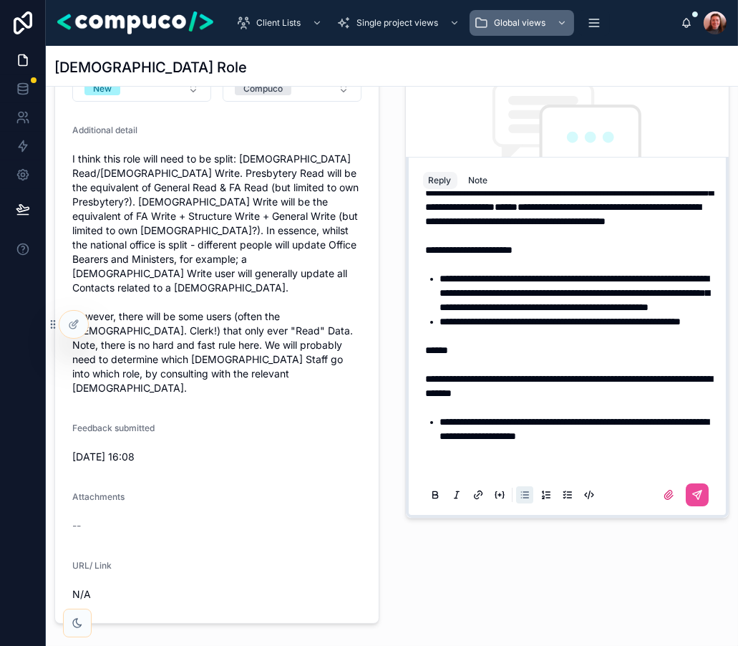
scroll to position [77, 0]
click at [696, 489] on icon at bounding box center [696, 494] width 11 height 11
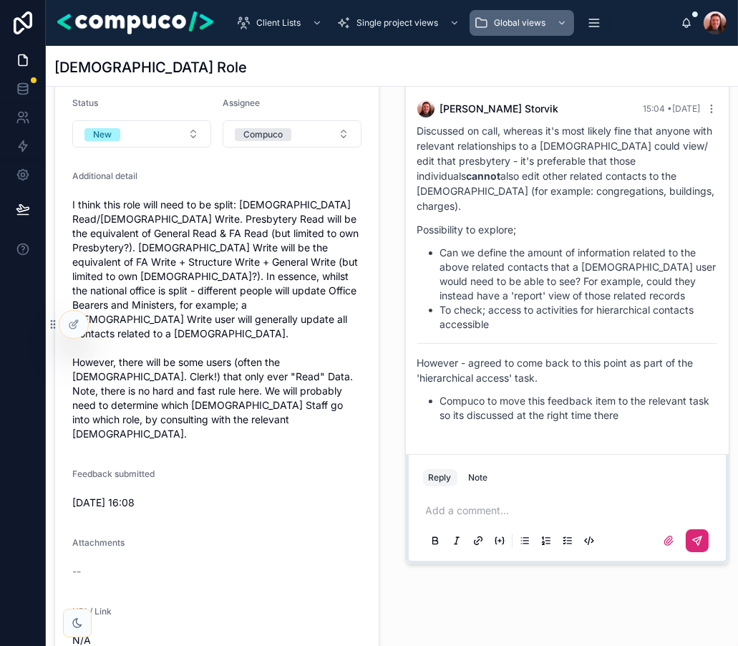
scroll to position [0, 0]
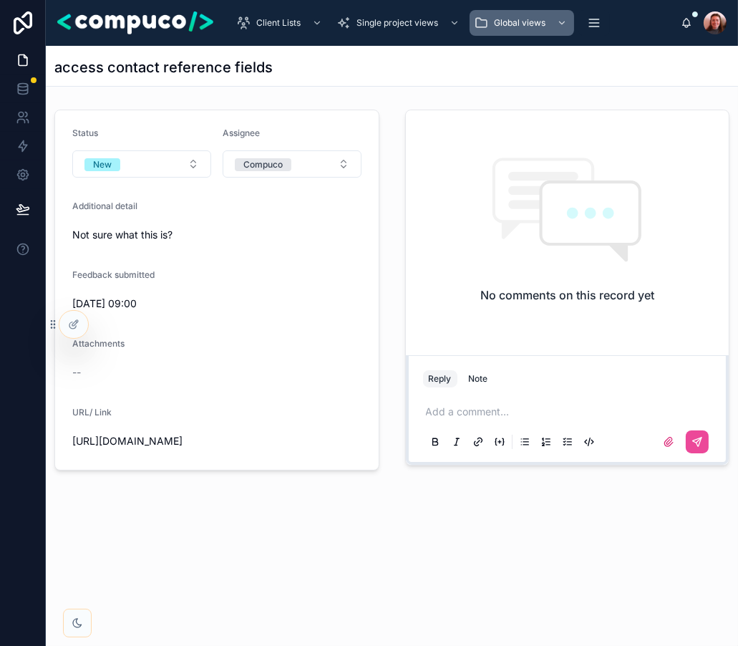
click at [144, 71] on h1 "access contact reference fields" at bounding box center [163, 67] width 218 height 20
click at [173, 70] on h1 "access contact reference fields" at bounding box center [163, 67] width 218 height 20
drag, startPoint x: 230, startPoint y: 69, endPoint x: 107, endPoint y: 58, distance: 123.6
click at [107, 58] on h1 "access contact reference fields" at bounding box center [163, 67] width 218 height 20
click at [436, 404] on p at bounding box center [570, 411] width 289 height 14
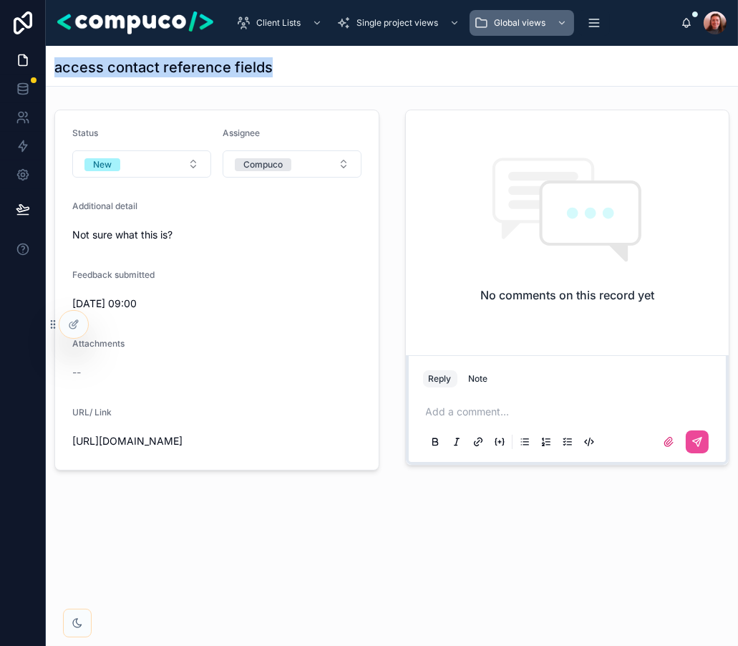
drag, startPoint x: 280, startPoint y: 69, endPoint x: 50, endPoint y: 69, distance: 229.8
click at [50, 69] on div "access contact reference fields" at bounding box center [392, 66] width 692 height 41
drag, startPoint x: 51, startPoint y: 68, endPoint x: 273, endPoint y: 74, distance: 222.0
click at [273, 74] on div "access contact reference fields" at bounding box center [392, 66] width 692 height 41
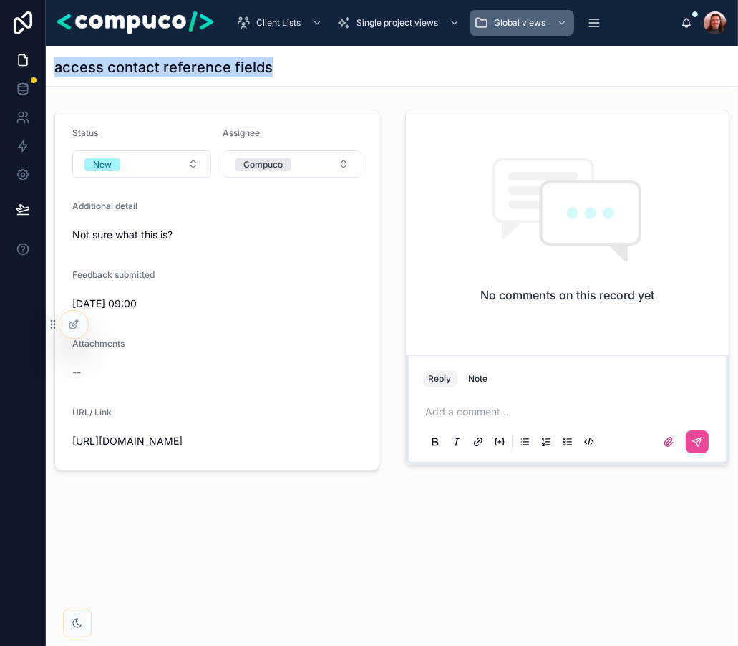
click at [273, 74] on div "access contact reference fields" at bounding box center [391, 67] width 675 height 20
drag, startPoint x: 273, startPoint y: 74, endPoint x: 55, endPoint y: 71, distance: 217.6
click at [55, 72] on div "access contact reference fields" at bounding box center [391, 67] width 675 height 20
click at [55, 71] on h1 "access contact reference fields" at bounding box center [163, 67] width 218 height 20
drag, startPoint x: 55, startPoint y: 71, endPoint x: 262, endPoint y: 76, distance: 206.9
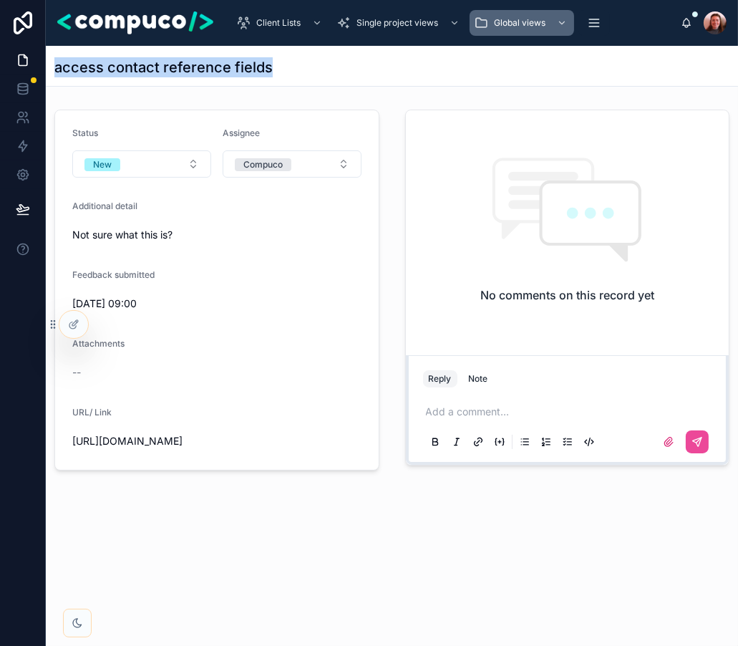
click at [262, 76] on h1 "access contact reference fields" at bounding box center [163, 67] width 218 height 20
click at [268, 72] on h1 "access contact reference fields" at bounding box center [163, 67] width 218 height 20
drag, startPoint x: 268, startPoint y: 72, endPoint x: 57, endPoint y: 68, distance: 210.5
click at [57, 68] on h1 "access contact reference fields" at bounding box center [163, 67] width 218 height 20
click at [514, 415] on p at bounding box center [570, 411] width 289 height 14
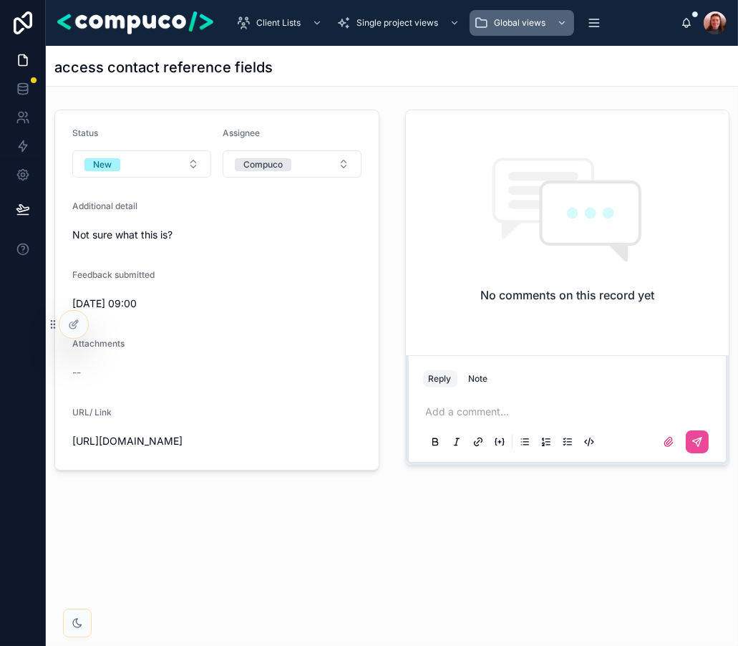
click at [511, 412] on p at bounding box center [570, 411] width 289 height 14
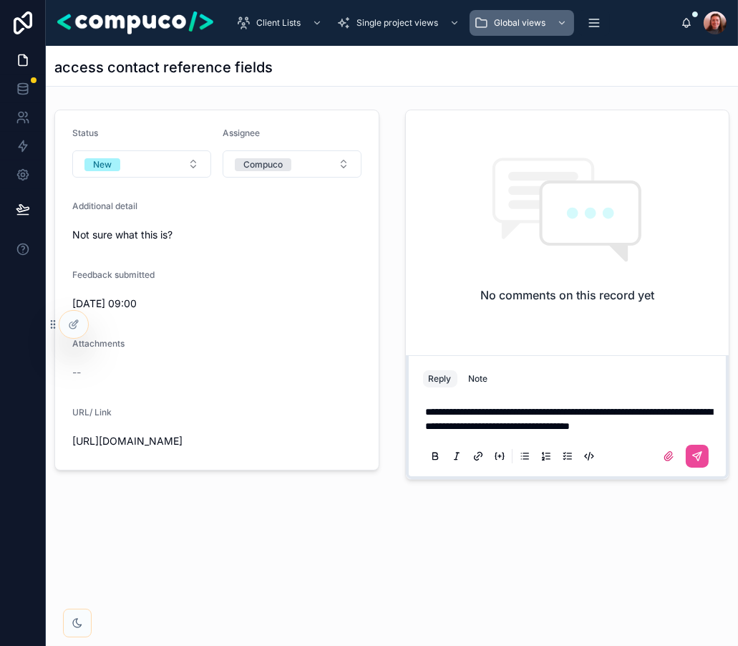
click at [566, 426] on span "**********" at bounding box center [569, 419] width 287 height 24
click at [537, 433] on p "**********" at bounding box center [570, 418] width 289 height 29
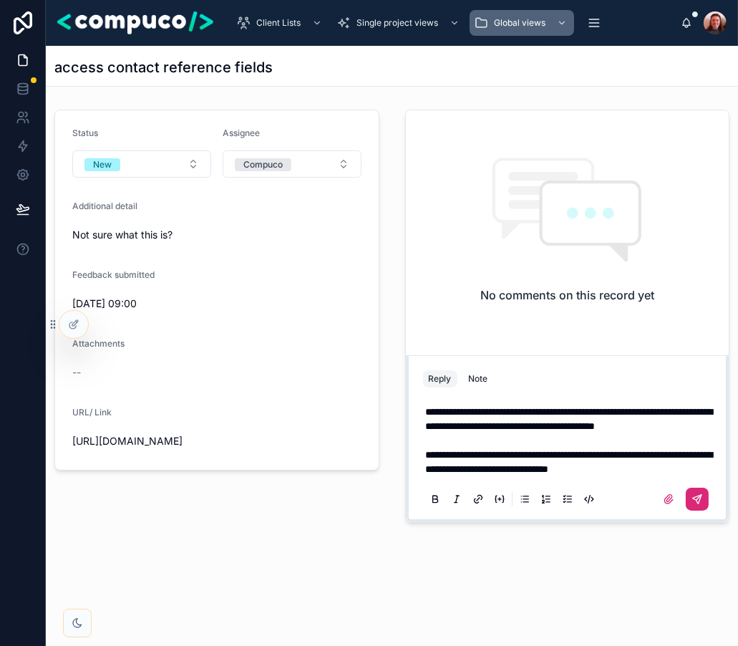
click at [699, 505] on icon at bounding box center [696, 498] width 11 height 11
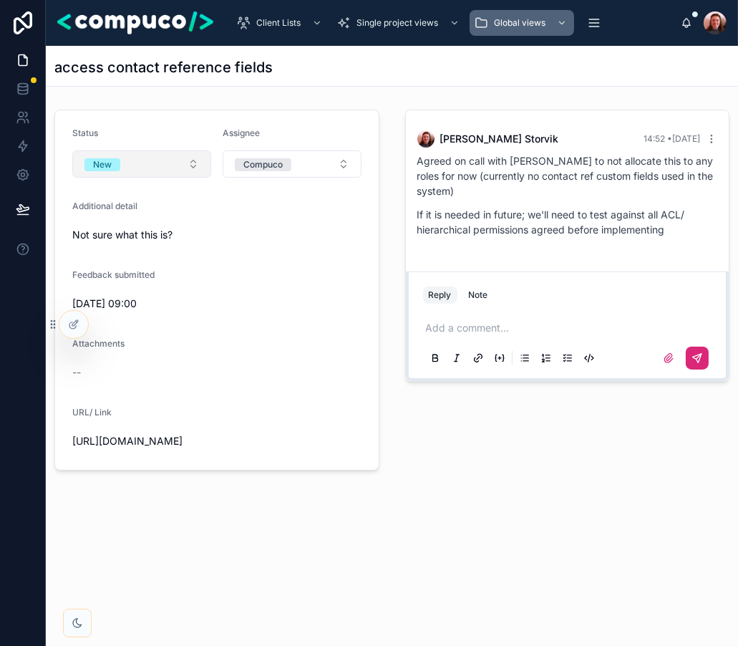
click at [190, 167] on button "New" at bounding box center [141, 163] width 139 height 27
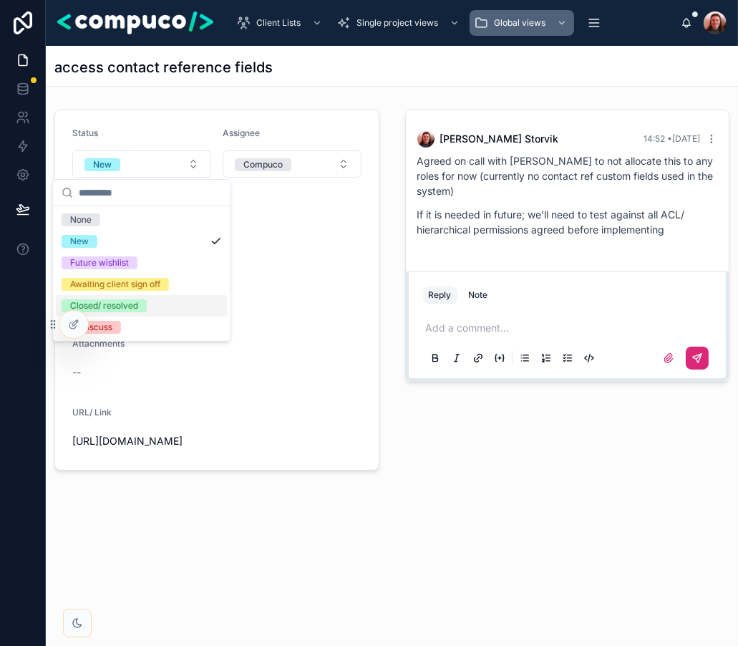
click at [169, 302] on div "Closed/ resolved" at bounding box center [142, 305] width 172 height 21
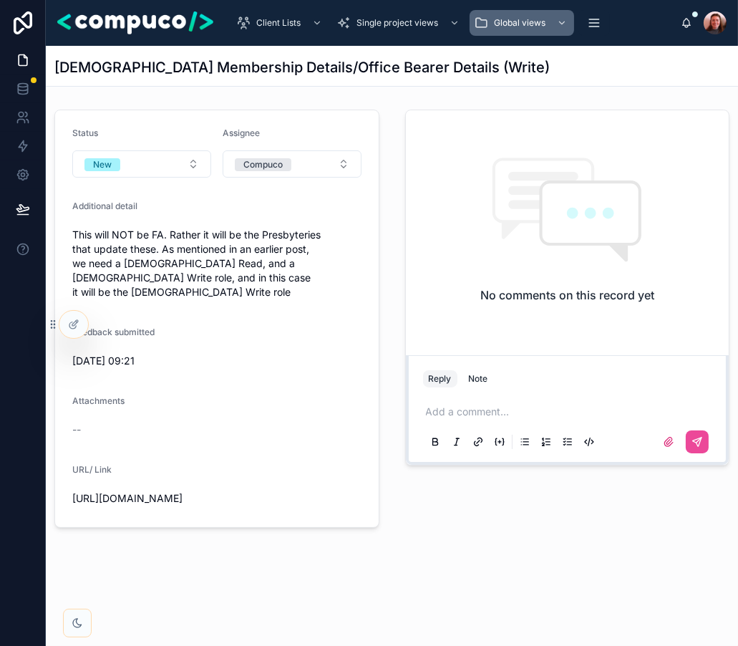
click at [79, 230] on span "This will NOT be FA. Rather it will be the Presbyteries that update these. As m…" at bounding box center [216, 264] width 289 height 72
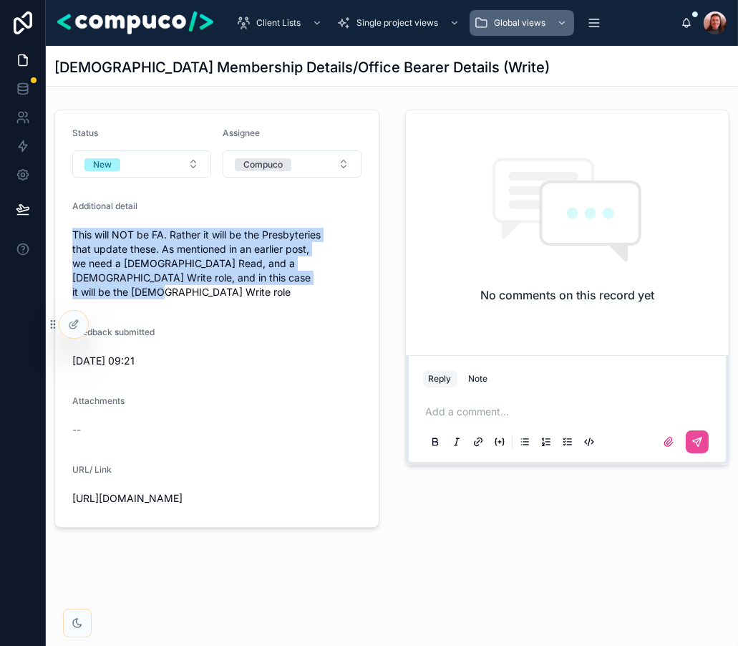
drag, startPoint x: 79, startPoint y: 230, endPoint x: 299, endPoint y: 276, distance: 224.5
click at [299, 276] on span "This will NOT be FA. Rather it will be the Presbyteries that update these. As m…" at bounding box center [216, 264] width 289 height 72
click at [319, 280] on span "This will NOT be FA. Rather it will be the Presbyteries that update these. As m…" at bounding box center [216, 264] width 289 height 72
drag, startPoint x: 319, startPoint y: 280, endPoint x: 74, endPoint y: 233, distance: 249.2
click at [74, 233] on span "This will NOT be FA. Rather it will be the Presbyteries that update these. As m…" at bounding box center [216, 264] width 289 height 72
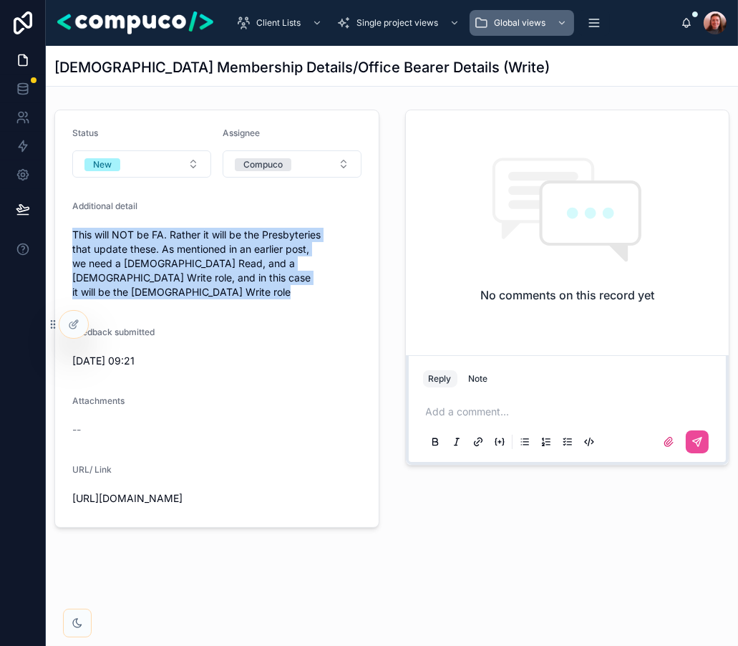
click at [74, 233] on span "This will NOT be FA. Rather it will be the Presbyteries that update these. As m…" at bounding box center [216, 264] width 289 height 72
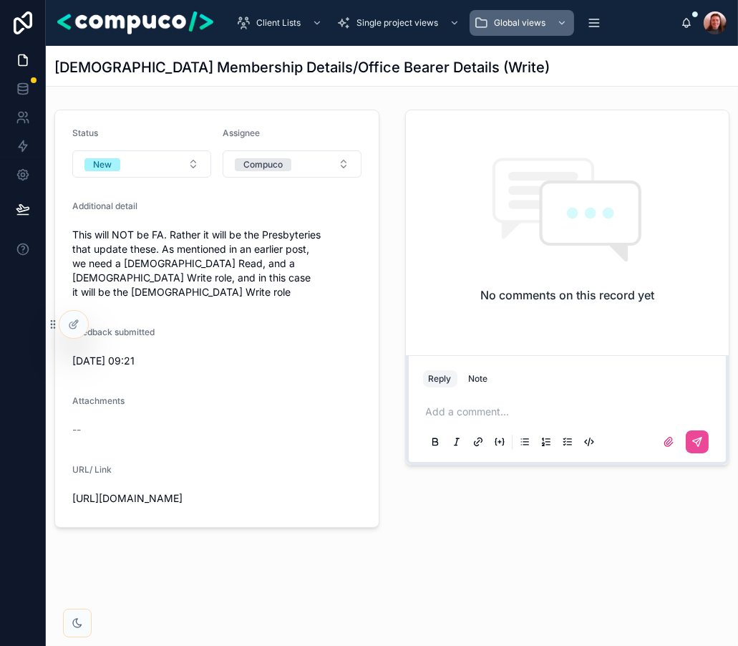
click at [543, 410] on p at bounding box center [570, 411] width 289 height 14
click at [693, 447] on icon at bounding box center [696, 441] width 11 height 11
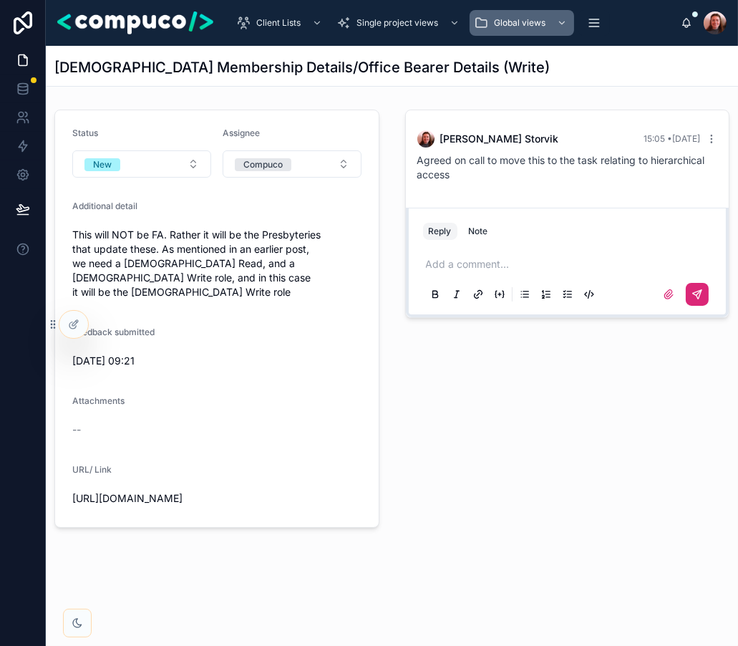
click at [531, 371] on div "[PERSON_NAME] 15:05 • [DATE] Agreed on call to move this to the task relating t…" at bounding box center [568, 318] width 342 height 429
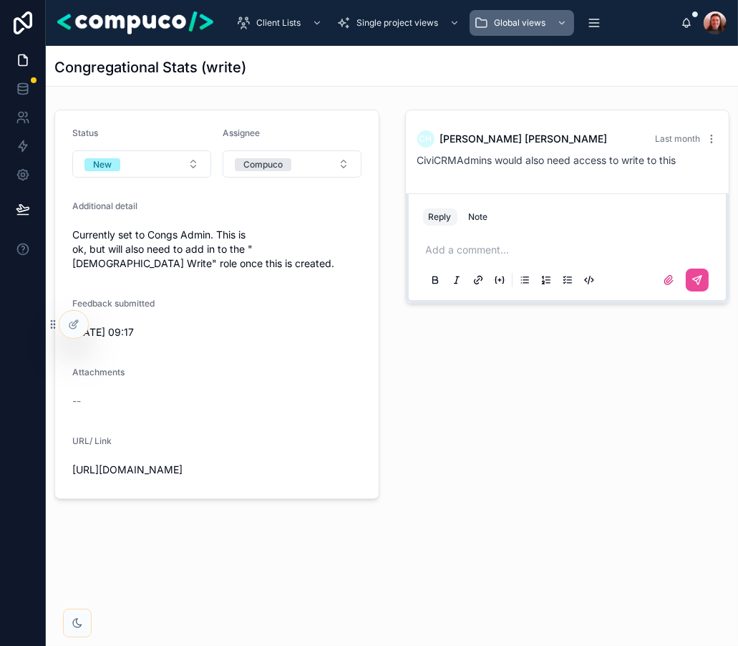
click at [162, 237] on span "Currently set to Congs Admin. This is ok, but will also need to add in to the "…" at bounding box center [216, 249] width 289 height 43
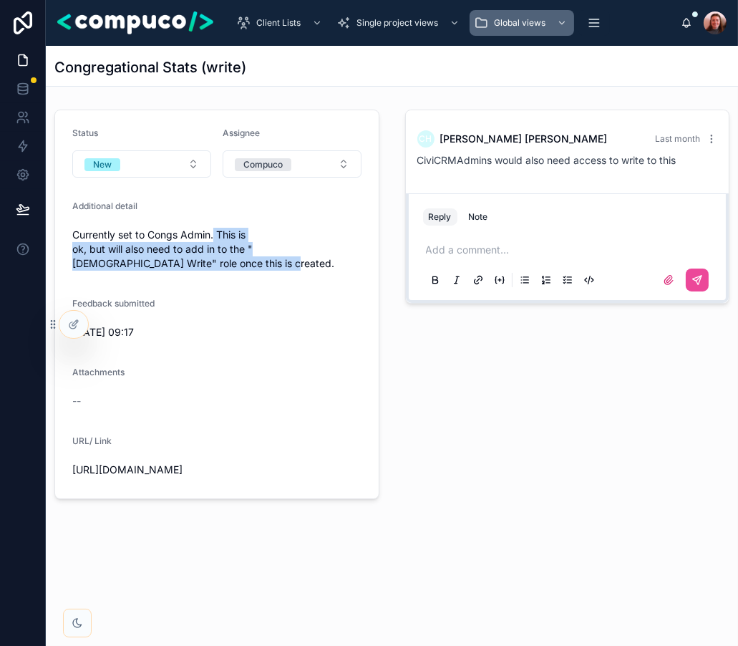
drag, startPoint x: 214, startPoint y: 233, endPoint x: 361, endPoint y: 251, distance: 147.9
click at [361, 251] on span "Currently set to Congs Admin. This is ok, but will also need to add in to the "…" at bounding box center [216, 249] width 289 height 43
click at [353, 242] on span "Currently set to Congs Admin. This is ok, but will also need to add in to the "…" at bounding box center [216, 249] width 289 height 43
drag, startPoint x: 353, startPoint y: 246, endPoint x: 249, endPoint y: 228, distance: 105.3
click at [249, 228] on span "Currently set to Congs Admin. This is ok, but will also need to add in to the "…" at bounding box center [216, 249] width 289 height 43
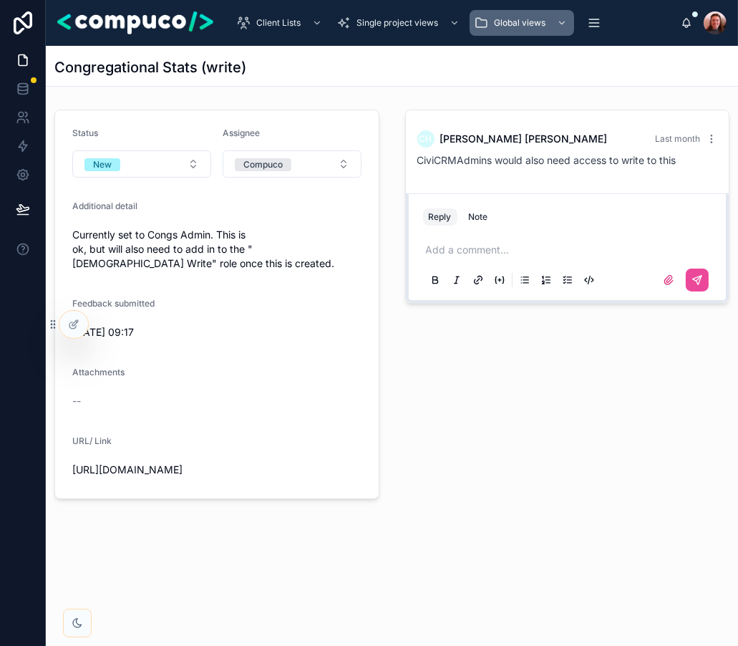
click at [217, 233] on span "Currently set to Congs Admin. This is ok, but will also need to add in to the "…" at bounding box center [216, 249] width 289 height 43
drag, startPoint x: 213, startPoint y: 233, endPoint x: 144, endPoint y: 233, distance: 68.7
click at [144, 233] on span "Currently set to Congs Admin. This is ok, but will also need to add in to the "…" at bounding box center [216, 249] width 289 height 43
click at [246, 251] on span "Currently set to Congs Admin. This is ok, but will also need to add in to the "…" at bounding box center [216, 249] width 289 height 43
click at [497, 243] on p at bounding box center [570, 250] width 289 height 14
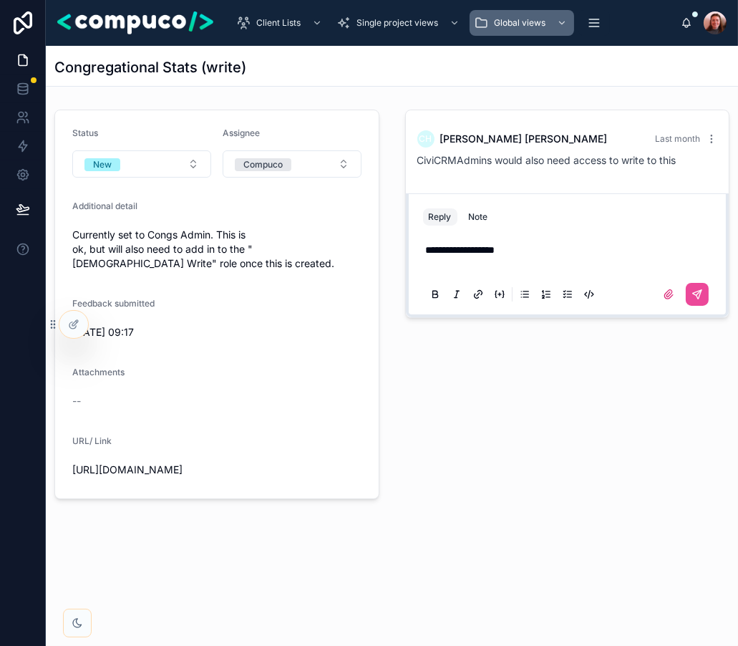
click at [520, 293] on icon at bounding box center [524, 293] width 11 height 11
click at [540, 291] on icon at bounding box center [545, 293] width 11 height 11
click at [545, 240] on div "**********" at bounding box center [567, 271] width 289 height 74
click at [520, 246] on p "**********" at bounding box center [570, 250] width 289 height 14
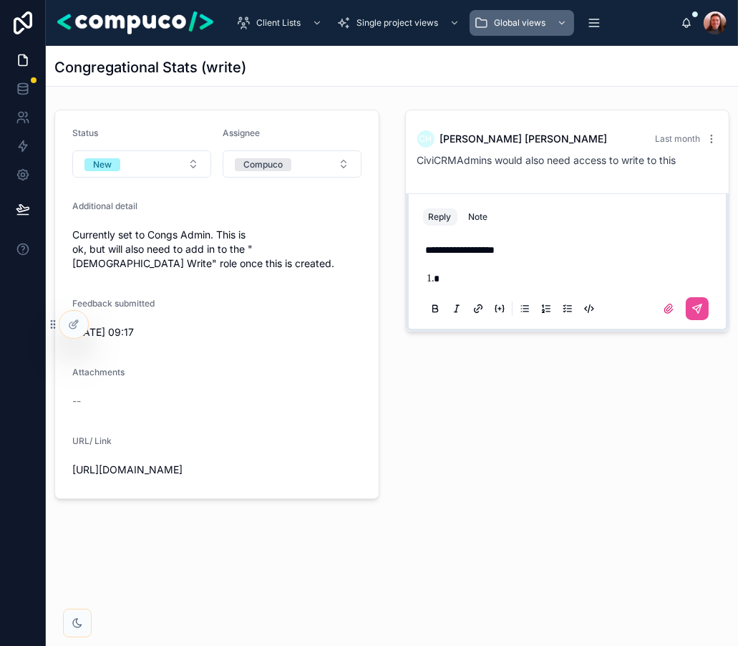
click at [475, 278] on li at bounding box center [577, 278] width 275 height 14
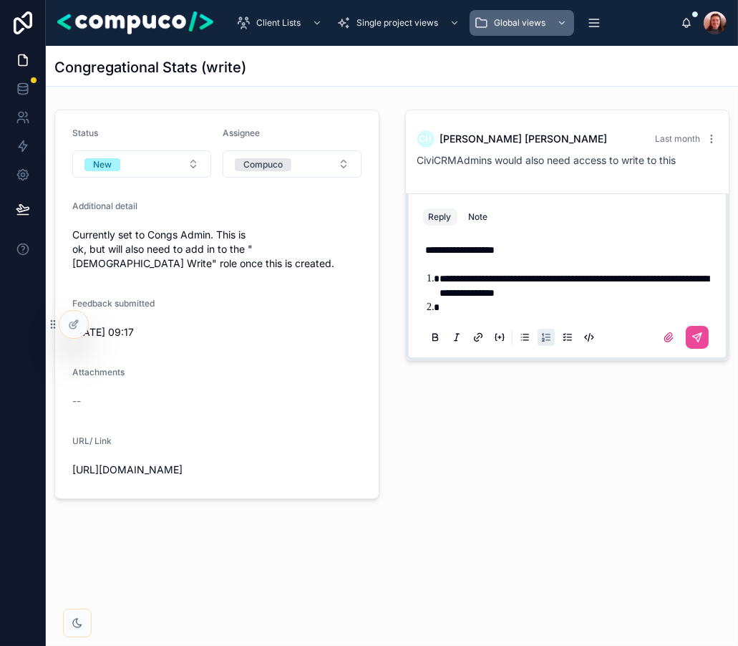
click at [582, 292] on span "**********" at bounding box center [574, 285] width 269 height 24
click at [573, 308] on li at bounding box center [577, 307] width 275 height 14
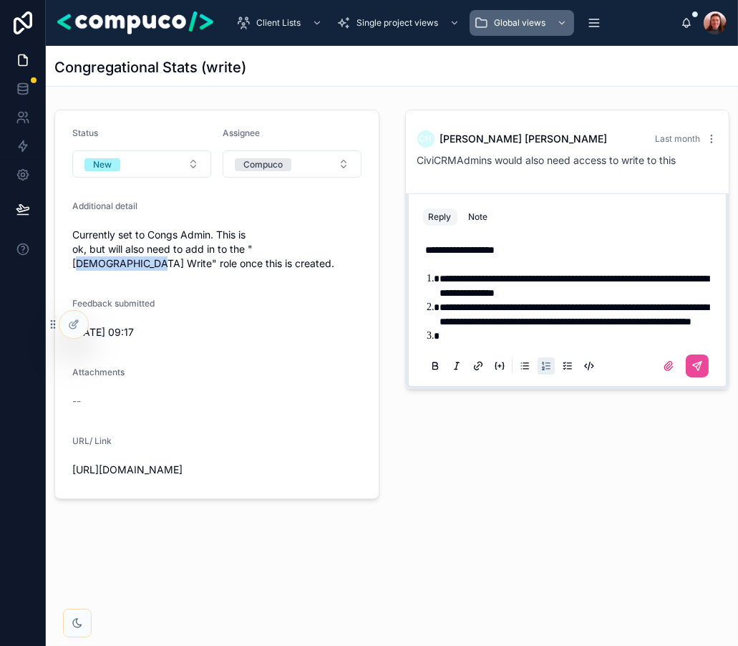
drag, startPoint x: 226, startPoint y: 242, endPoint x: 153, endPoint y: 242, distance: 73.0
click at [153, 242] on span "Currently set to Congs Admin. This is ok, but will also need to add in to the "…" at bounding box center [216, 249] width 289 height 43
click at [532, 283] on li "**********" at bounding box center [577, 285] width 275 height 29
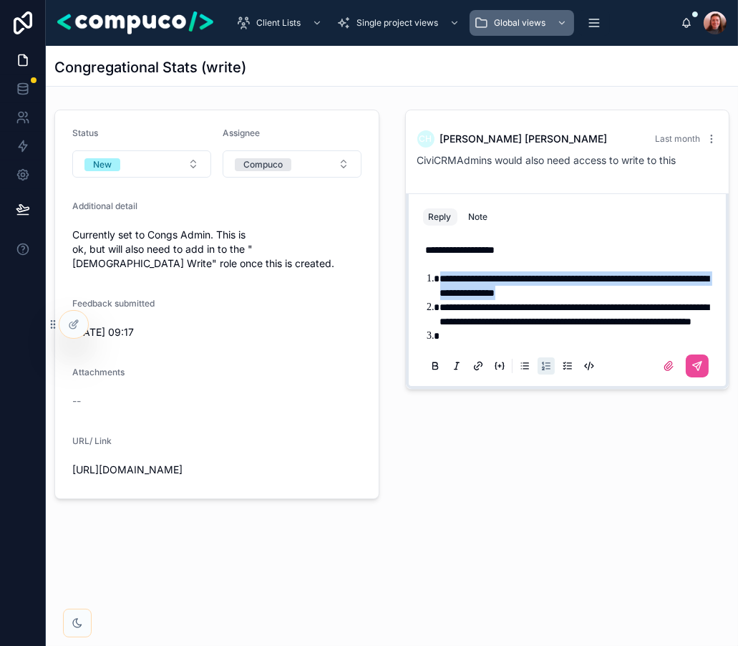
drag, startPoint x: 617, startPoint y: 295, endPoint x: 412, endPoint y: 273, distance: 206.5
click at [412, 273] on div "**********" at bounding box center [568, 290] width 324 height 195
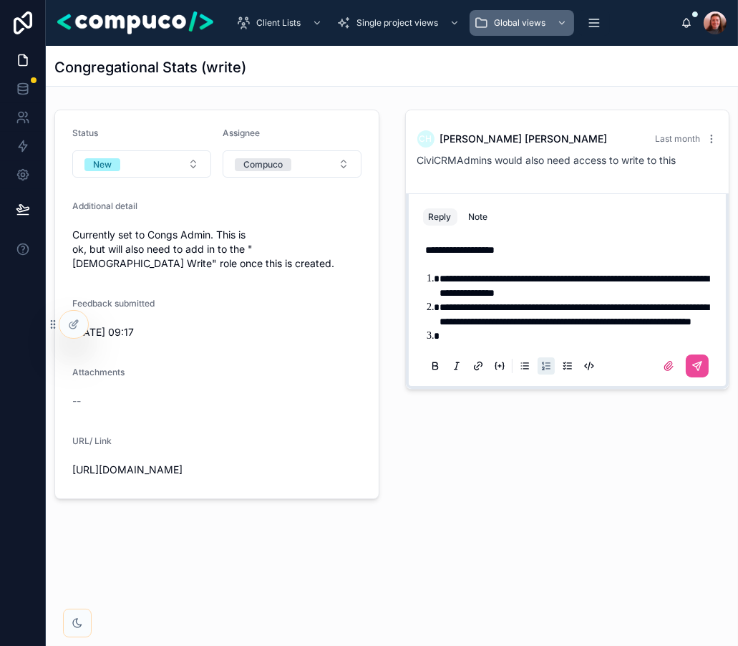
click at [495, 311] on span "**********" at bounding box center [574, 314] width 269 height 24
click at [485, 363] on div "**********" at bounding box center [567, 307] width 289 height 146
click at [467, 343] on li at bounding box center [577, 336] width 275 height 14
click at [527, 322] on span "**********" at bounding box center [574, 314] width 269 height 24
click at [484, 358] on div "**********" at bounding box center [567, 307] width 289 height 146
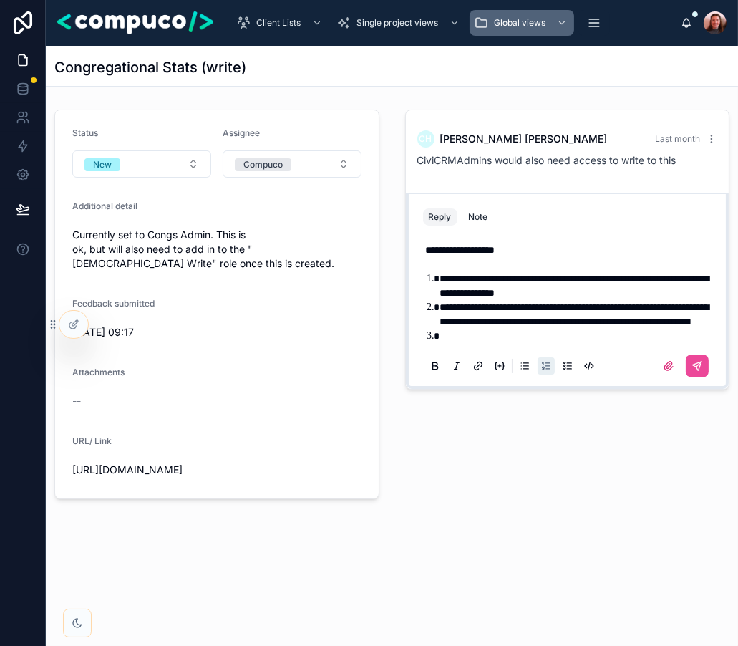
click at [478, 343] on li at bounding box center [577, 336] width 275 height 14
click at [698, 371] on icon at bounding box center [696, 365] width 11 height 11
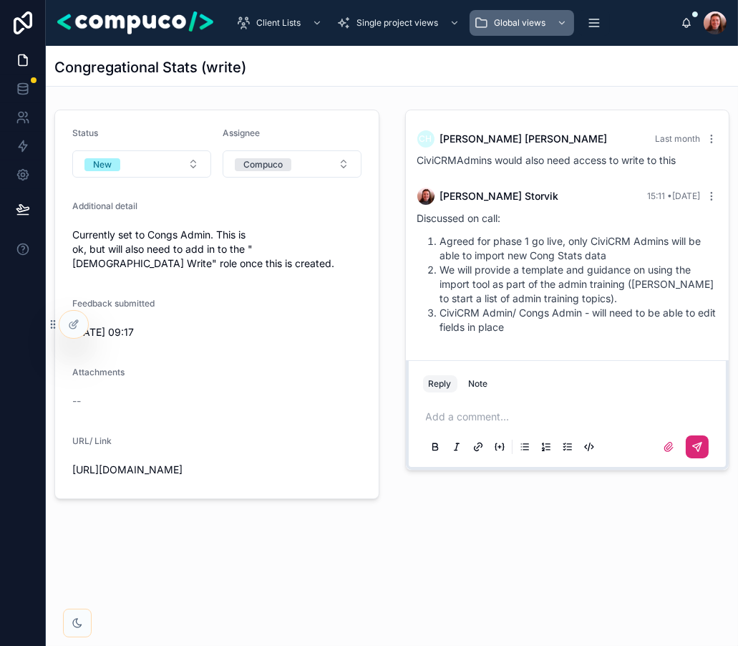
click at [541, 522] on div "Congregational Stats (write) Status New Assignee Compuco Additional detail Curr…" at bounding box center [392, 321] width 692 height 550
click at [386, 130] on div "Status New Assignee Compuco Additional detail Currently set to Congs Admin. Thi…" at bounding box center [217, 304] width 342 height 401
